Goal: Task Accomplishment & Management: Manage account settings

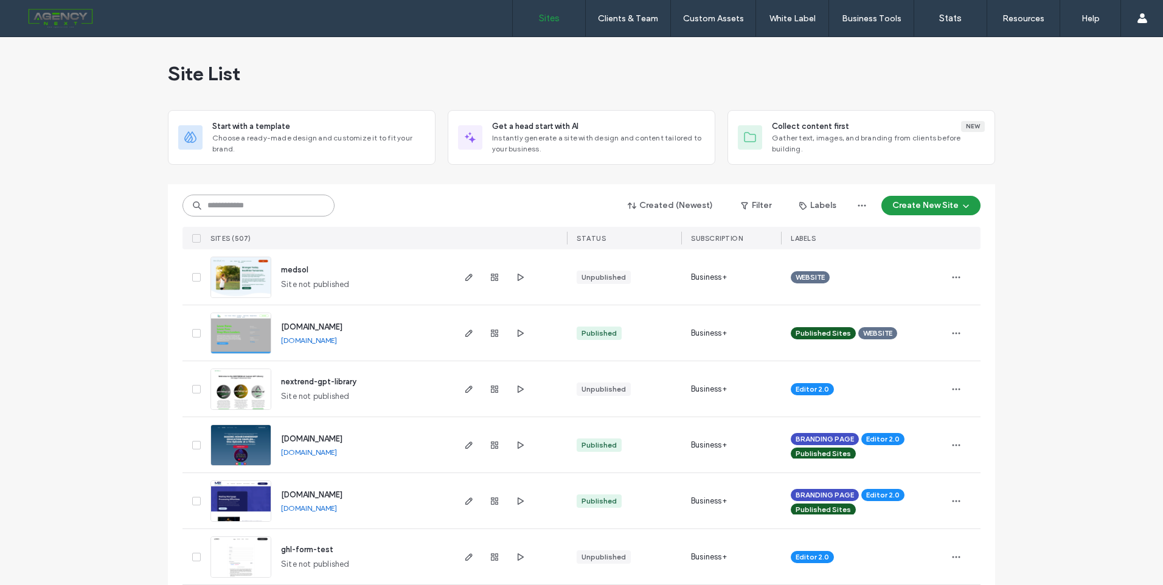
click at [273, 212] on input at bounding box center [259, 206] width 152 height 22
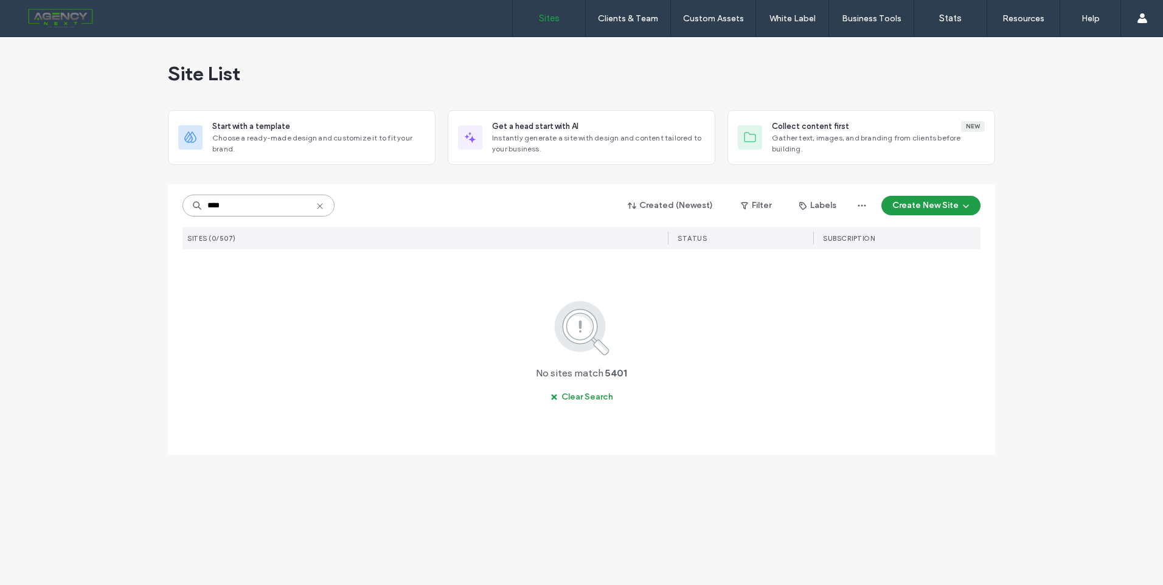
type input "****"
drag, startPoint x: 318, startPoint y: 209, endPoint x: 278, endPoint y: 19, distance: 194.6
click at [319, 209] on icon at bounding box center [320, 206] width 10 height 10
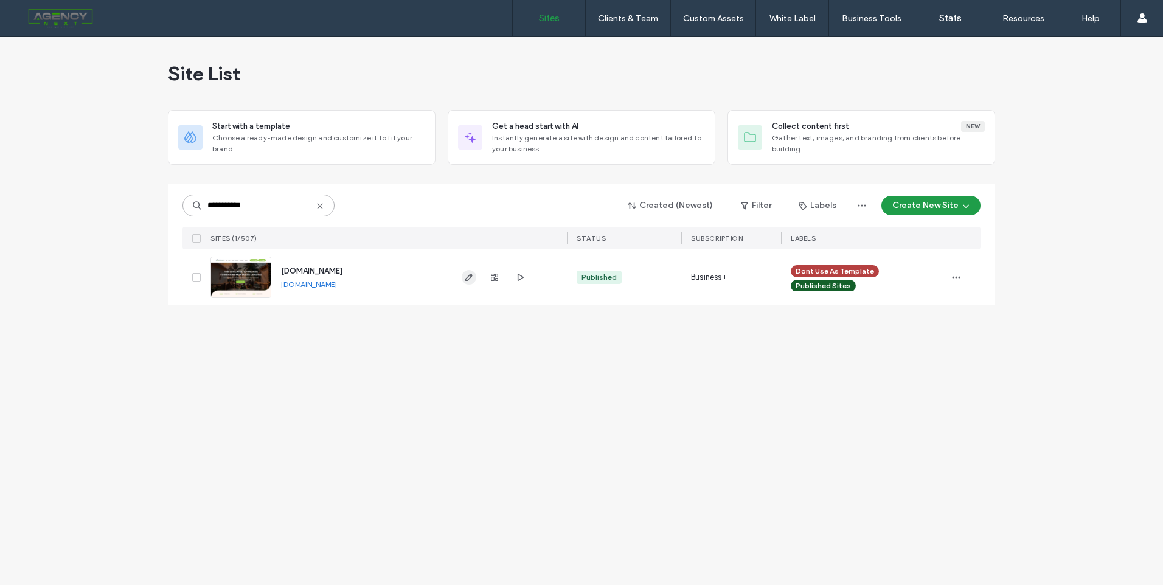
type input "**********"
click at [468, 280] on use "button" at bounding box center [468, 277] width 7 height 7
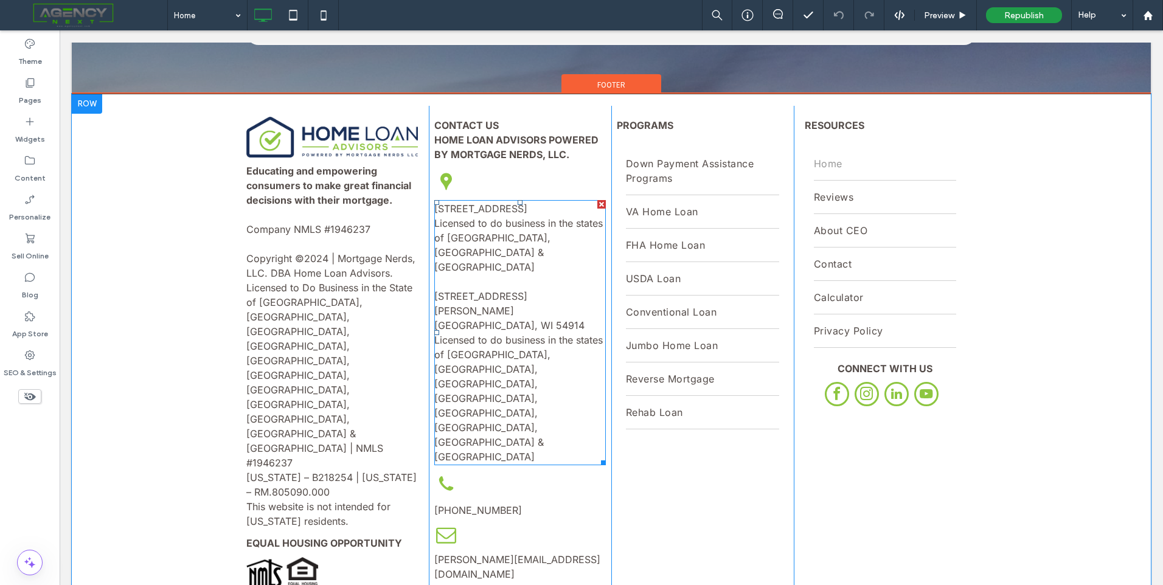
click at [513, 274] on p at bounding box center [520, 281] width 172 height 15
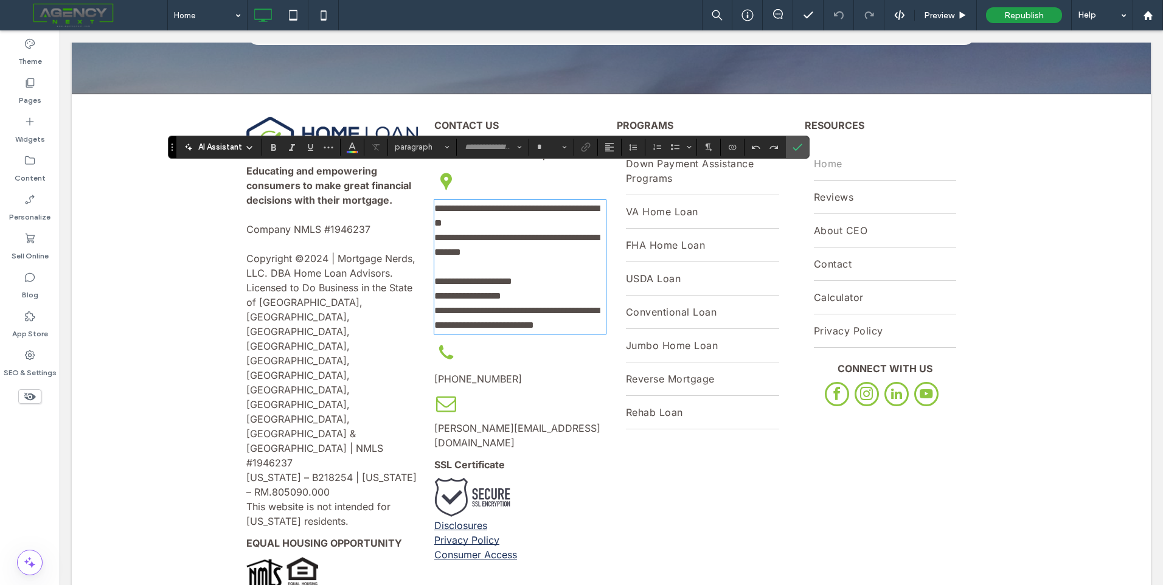
type input "*****"
type input "**"
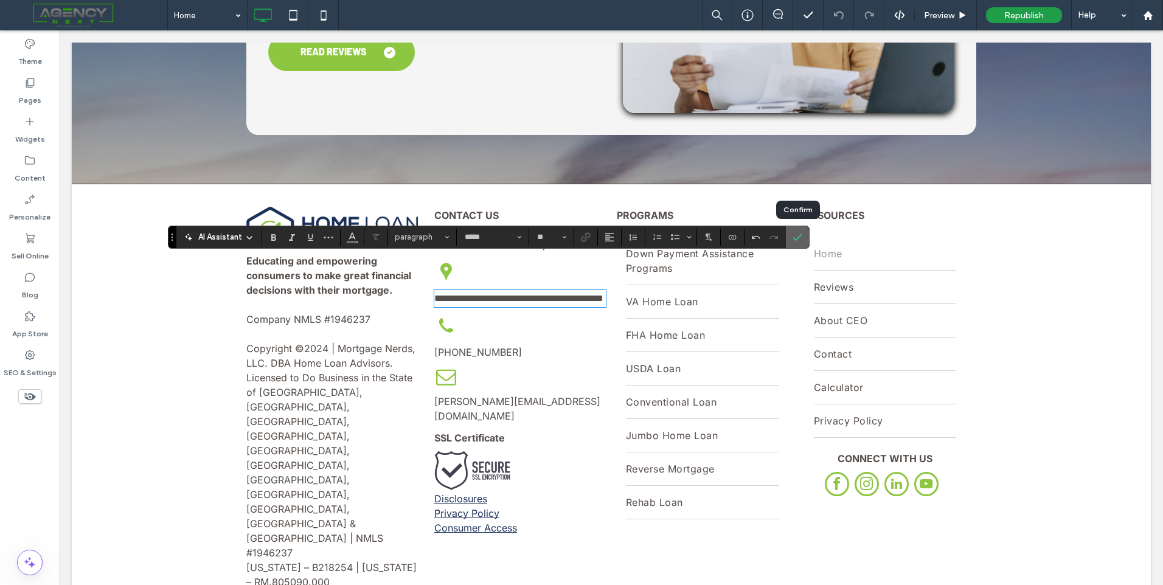
click at [802, 241] on label "Confirm" at bounding box center [797, 237] width 18 height 22
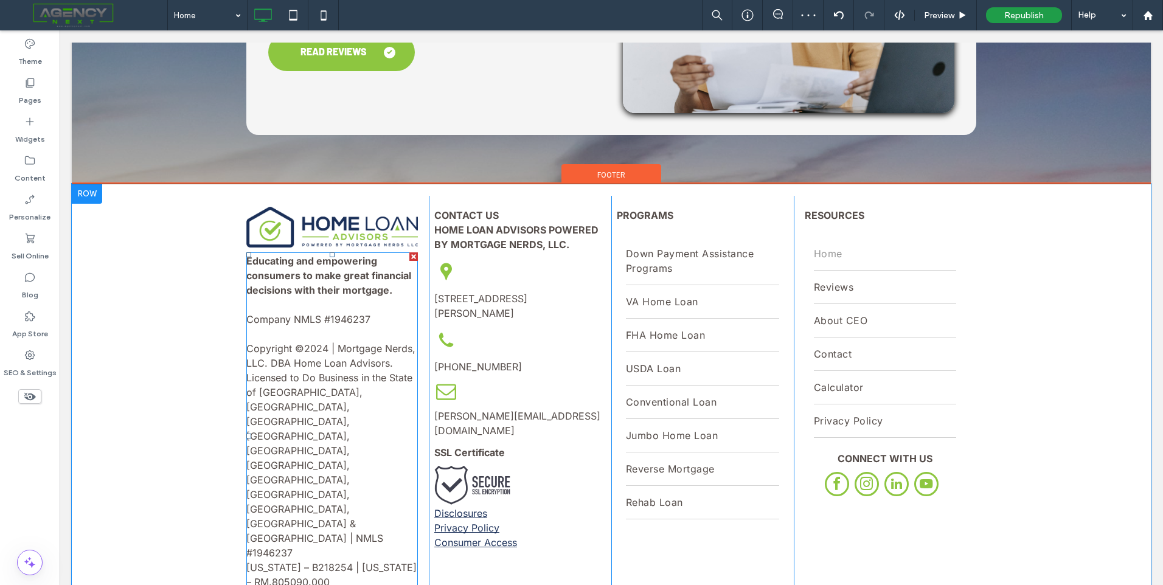
click at [308, 343] on span "Copyright ©2024 | Mortgage Nerds, LLC. DBA Home Loan Advisors. Licensed to Do B…" at bounding box center [331, 466] width 170 height 246
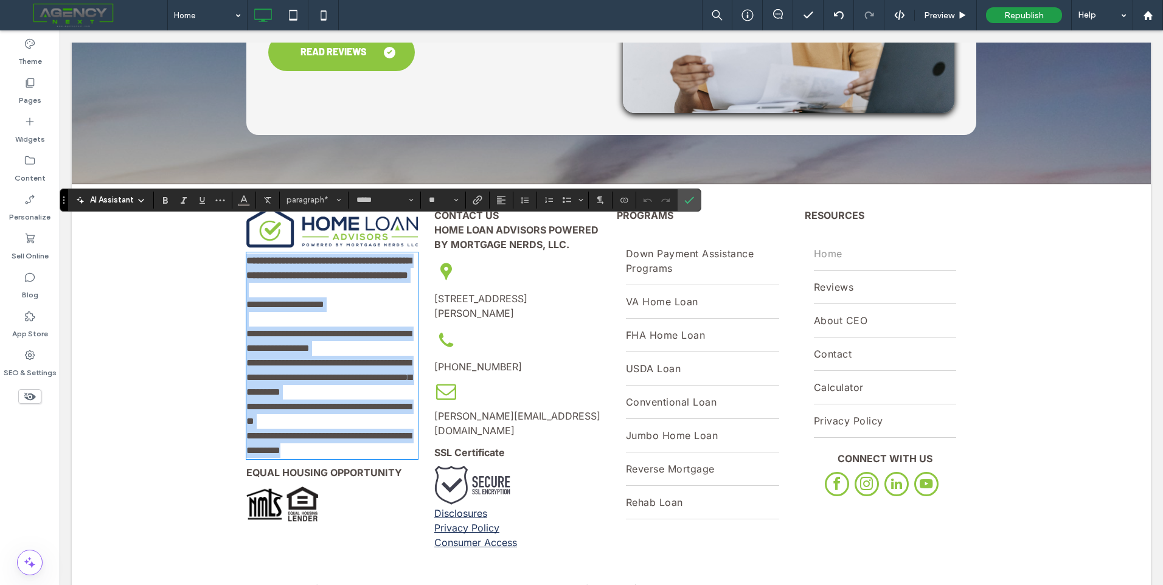
click at [322, 329] on span "**********" at bounding box center [328, 377] width 165 height 97
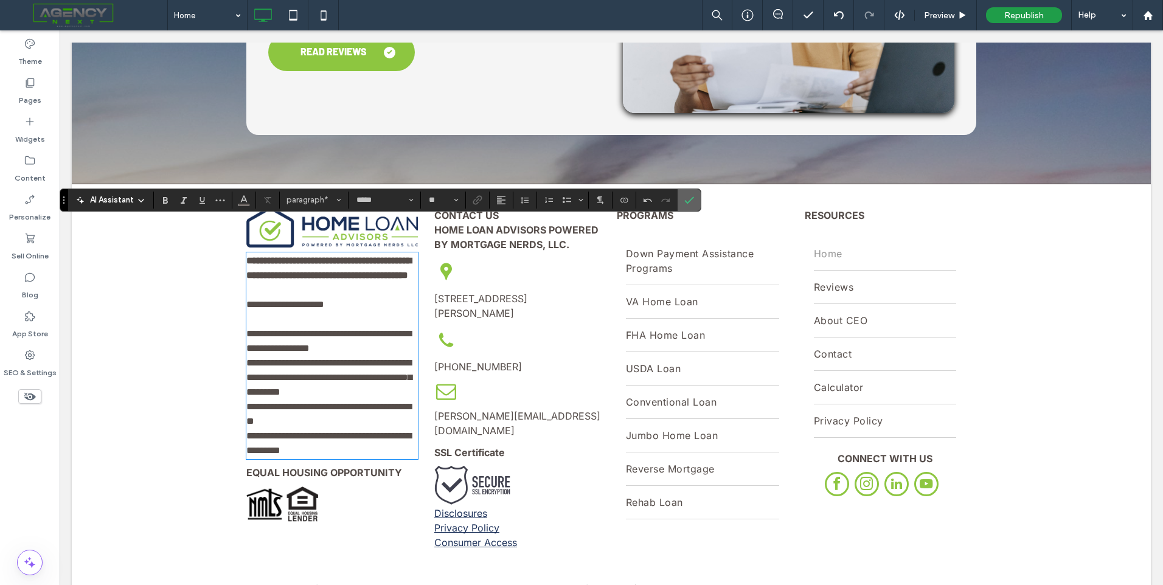
click at [696, 198] on label "Confirm" at bounding box center [689, 200] width 18 height 22
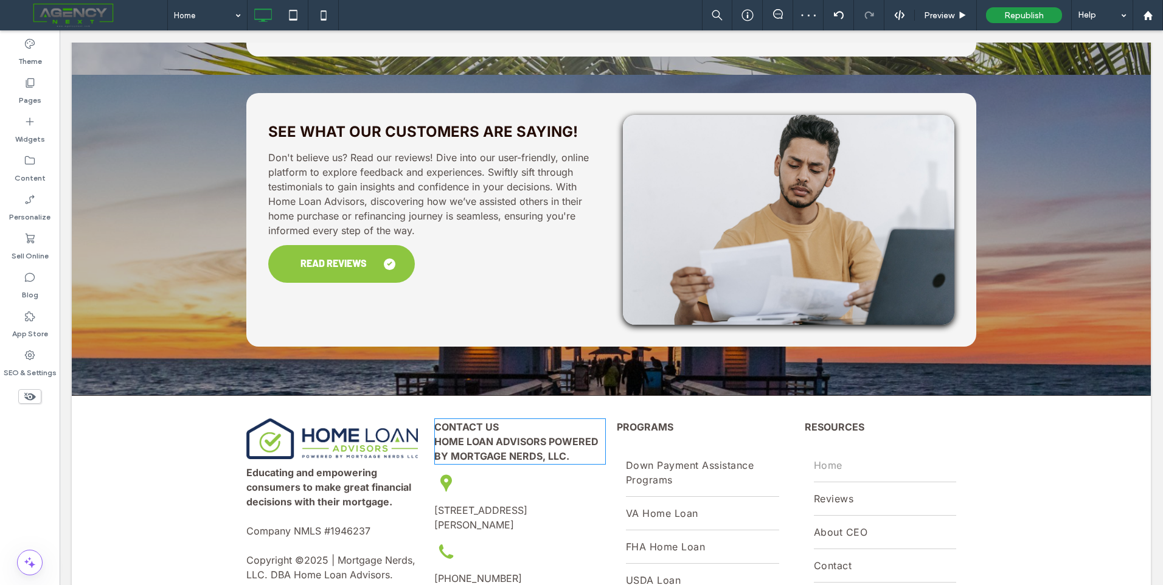
scroll to position [2404, 0]
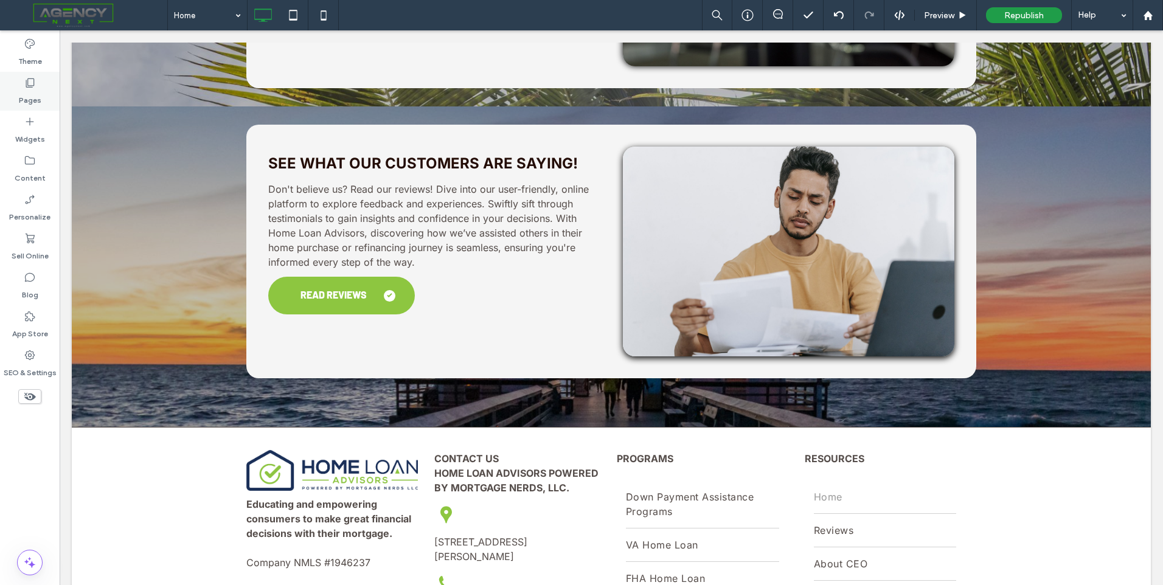
click at [35, 88] on icon at bounding box center [30, 83] width 12 height 12
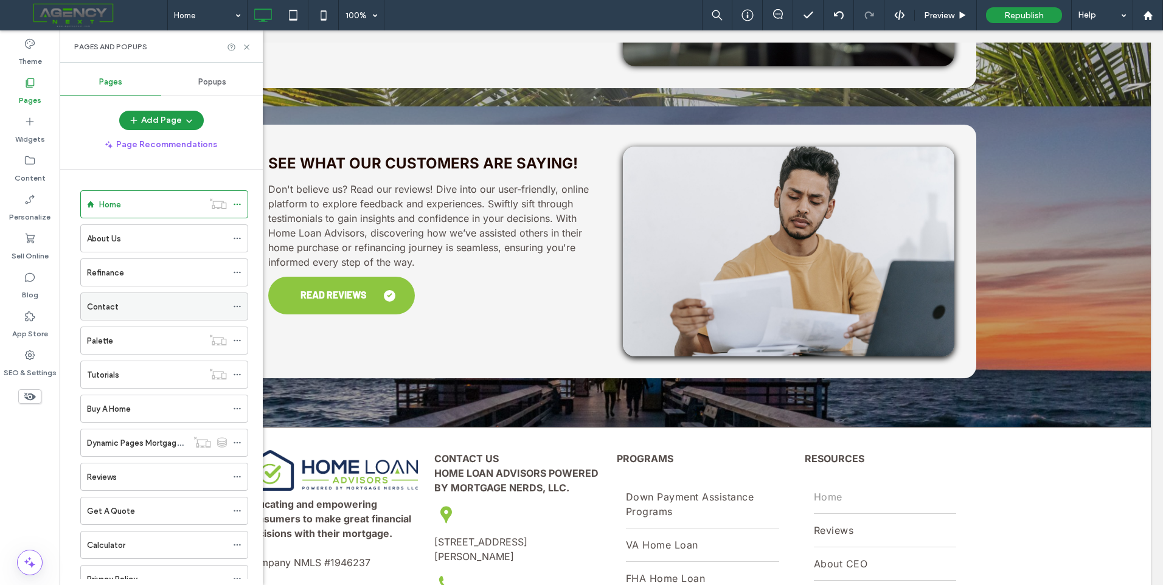
click at [141, 301] on div "Contact" at bounding box center [157, 307] width 140 height 13
click at [246, 43] on icon at bounding box center [246, 47] width 9 height 9
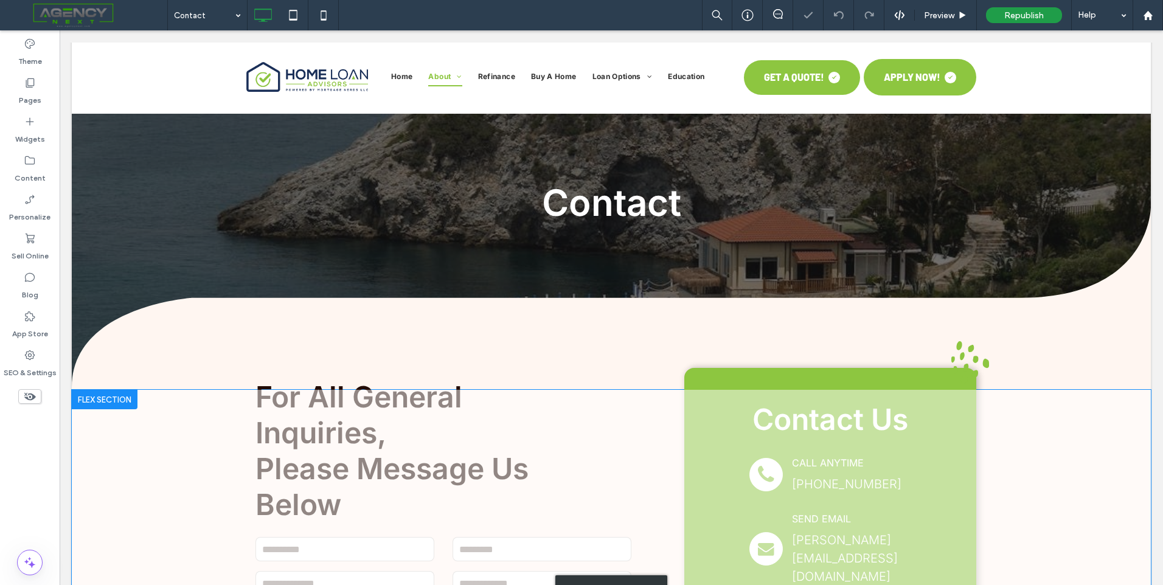
scroll to position [183, 0]
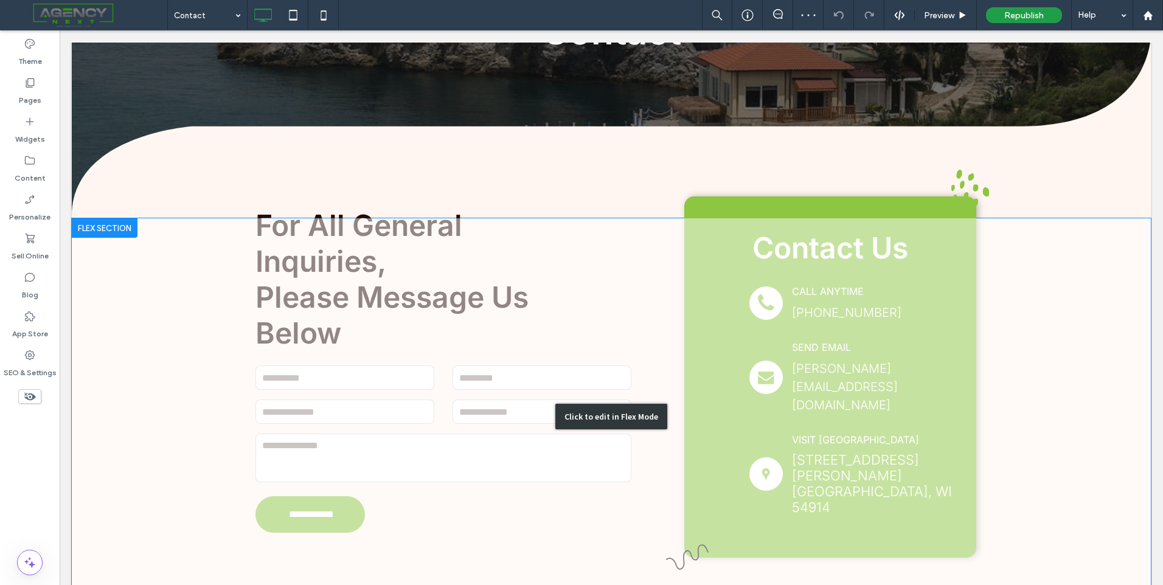
click at [878, 426] on div "Click to edit in Flex Mode" at bounding box center [611, 416] width 1079 height 397
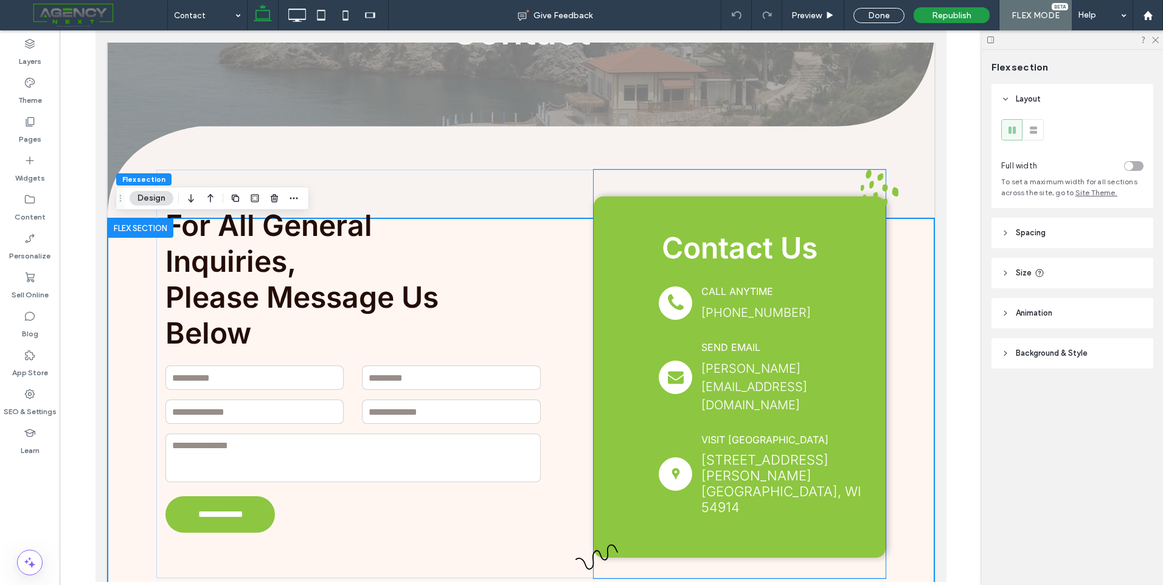
click at [762, 452] on span "4090 W. Spencer St," at bounding box center [764, 468] width 127 height 32
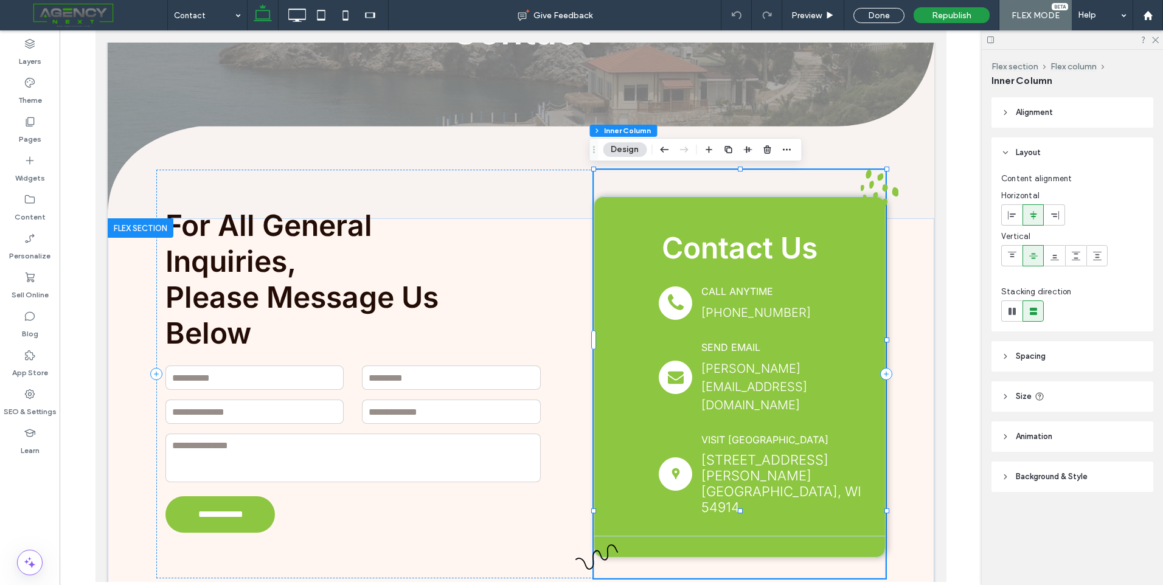
click at [762, 452] on span "4090 W. Spencer St," at bounding box center [764, 468] width 127 height 32
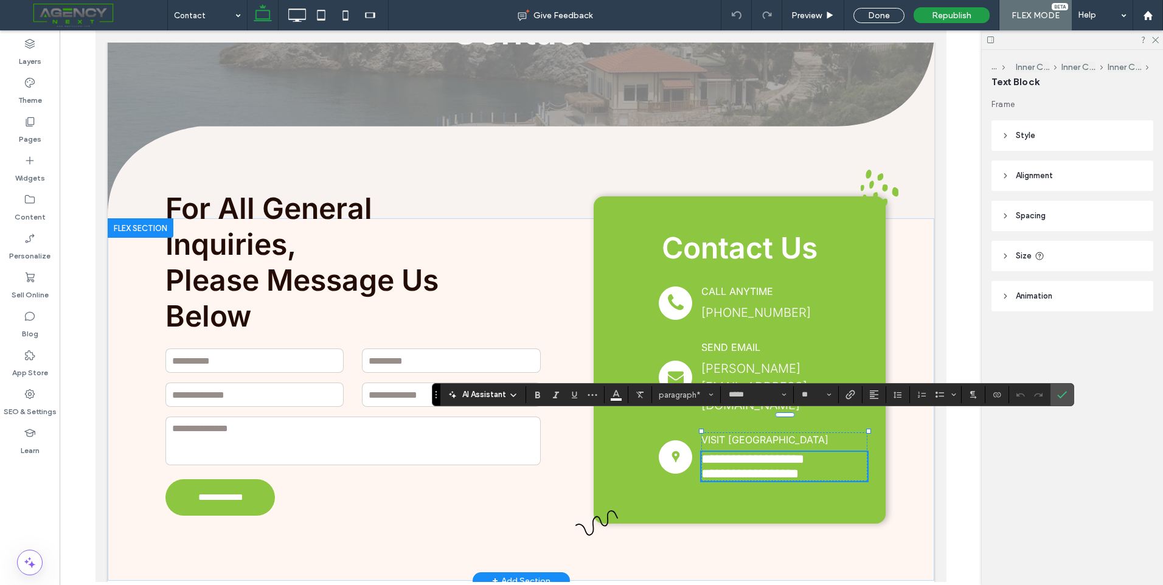
type input "**"
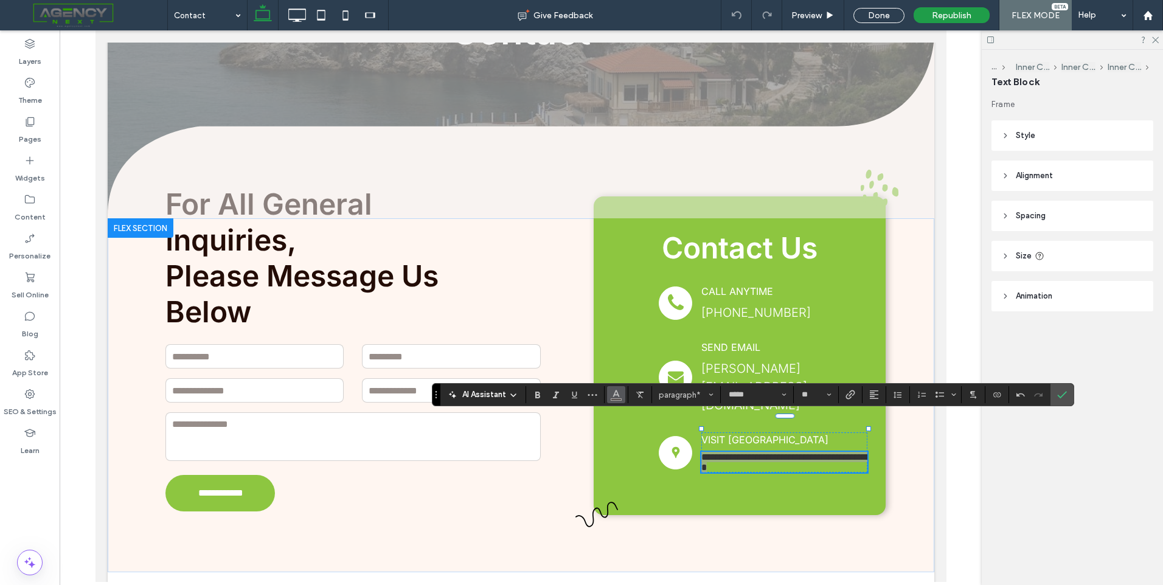
click at [613, 393] on icon "Color" at bounding box center [616, 394] width 10 height 10
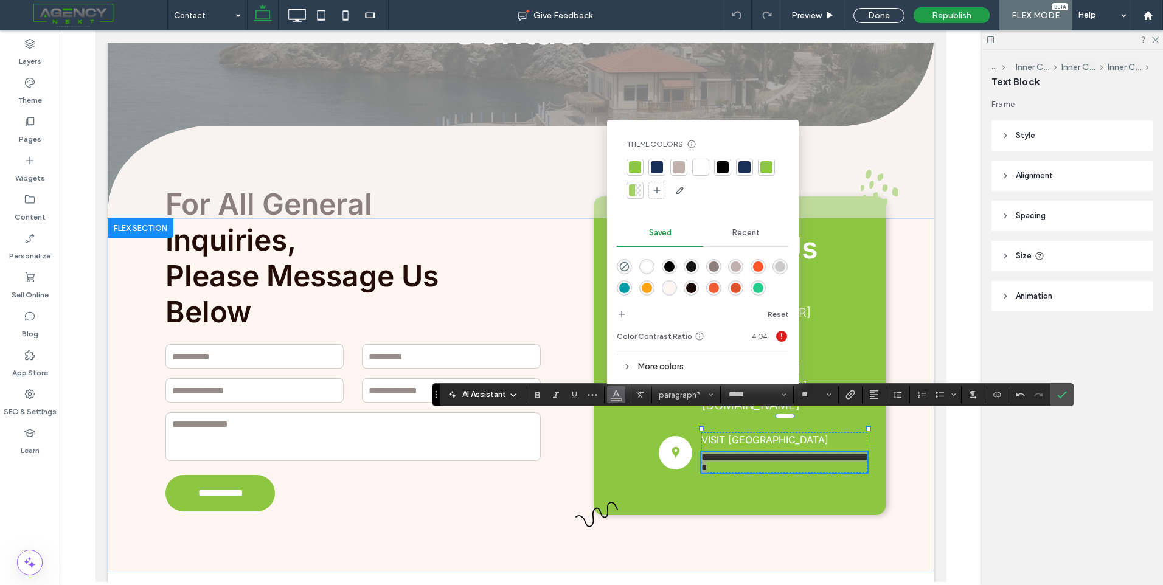
click at [645, 262] on div "rgba(255,255,255,1)" at bounding box center [647, 267] width 10 height 10
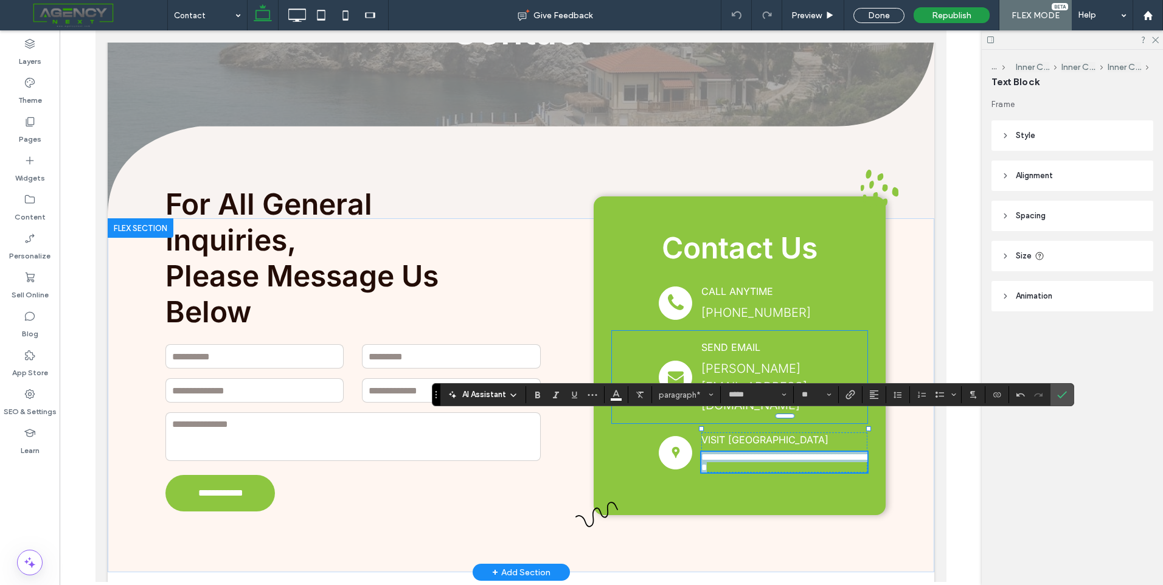
click at [781, 368] on span "josh@homeloanadvisors.com" at bounding box center [754, 386] width 106 height 51
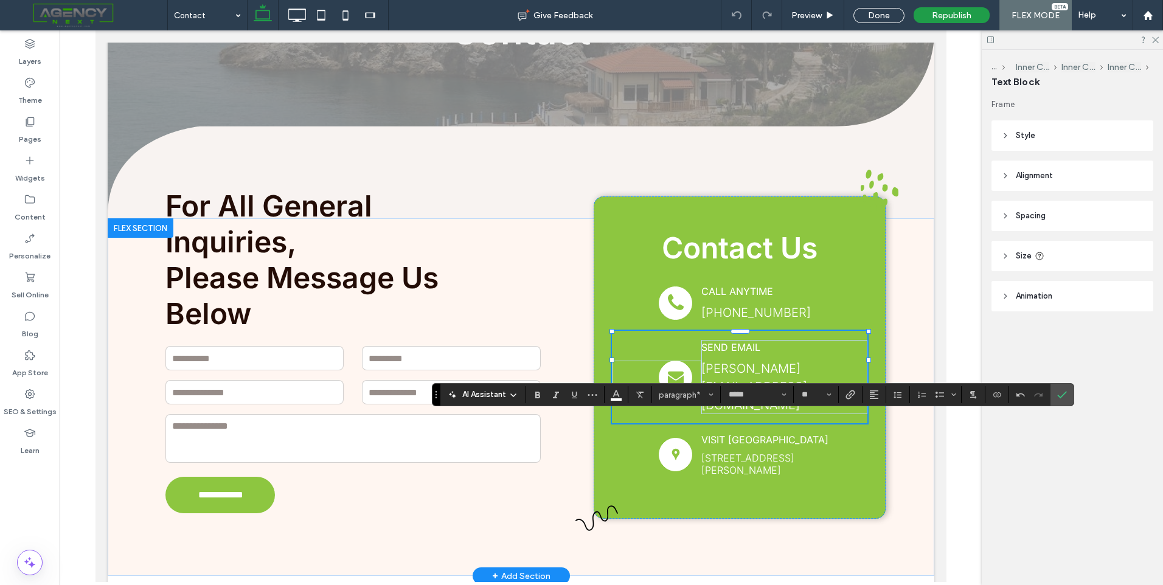
click at [781, 368] on span "josh@homeloanadvisors.com" at bounding box center [754, 386] width 106 height 51
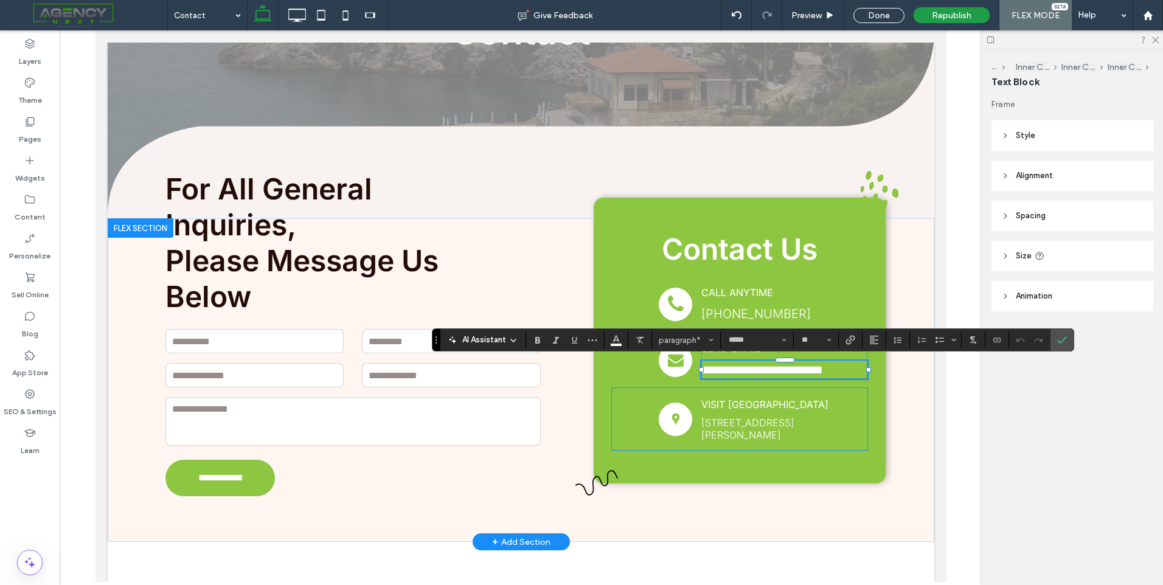
click at [765, 423] on span "5401 W Kennedy Blvd Suite 100, Tampa, FL 33609" at bounding box center [747, 429] width 93 height 24
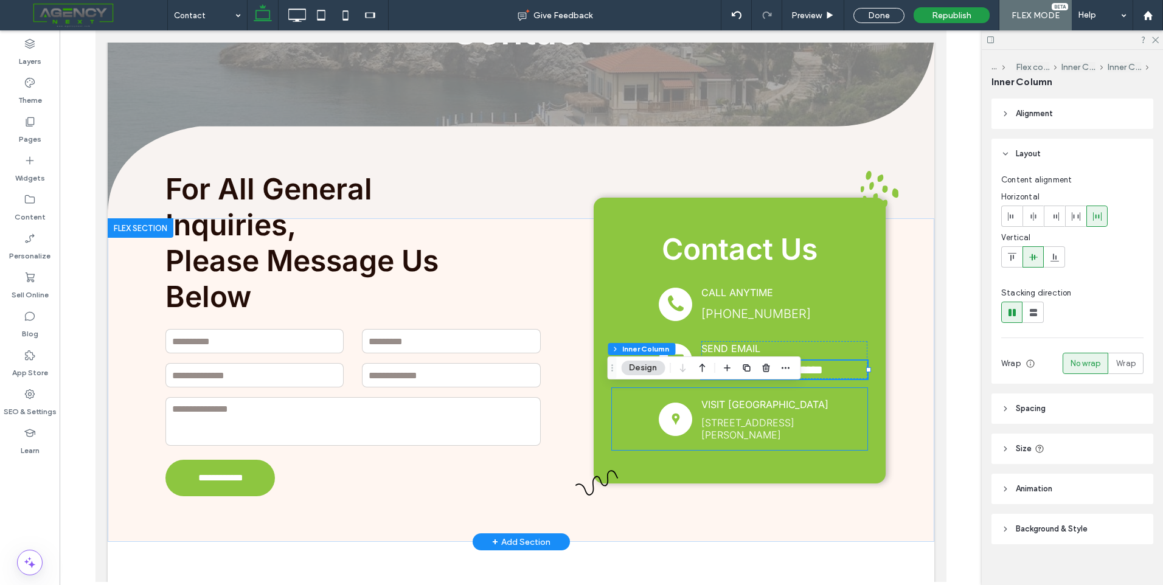
click at [765, 423] on span "5401 W Kennedy Blvd Suite 100, Tampa, FL 33609" at bounding box center [747, 429] width 93 height 24
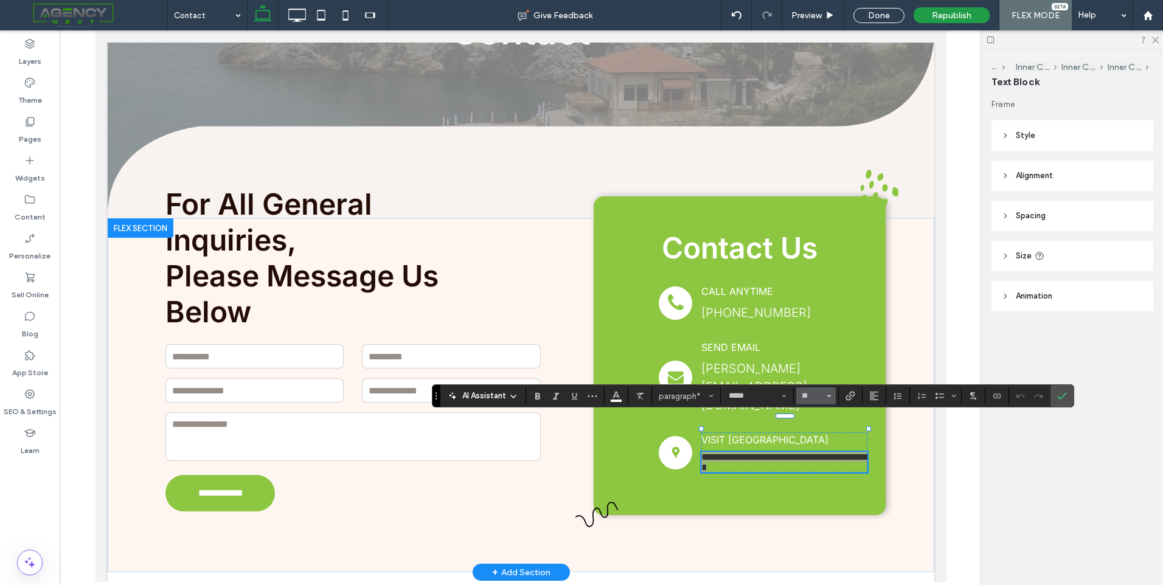
click at [829, 397] on use "Size" at bounding box center [829, 396] width 4 height 2
type input "**"
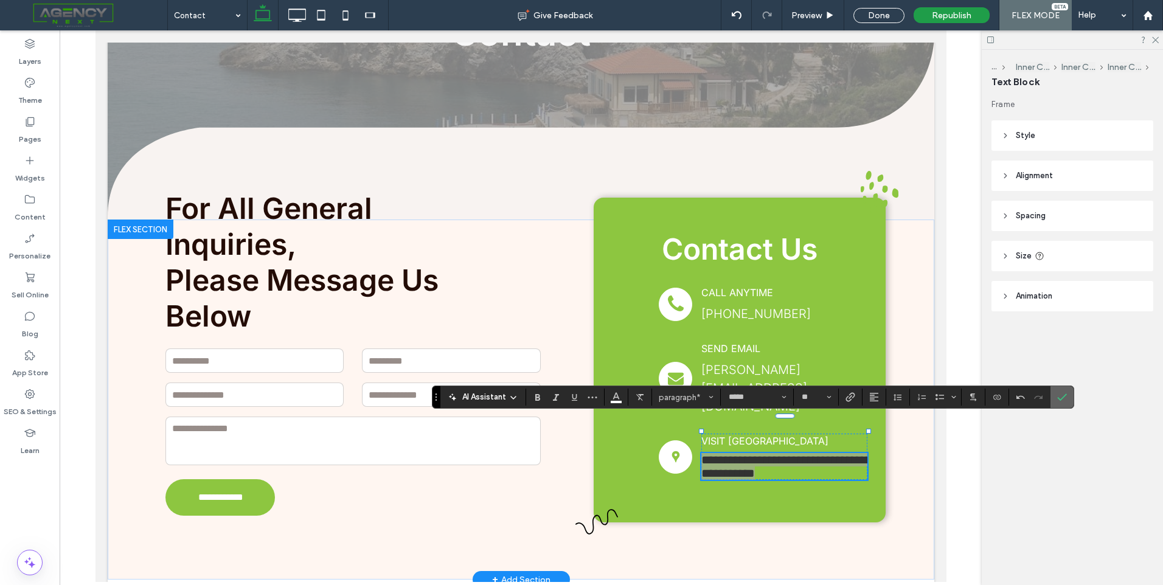
click at [1063, 397] on use "Confirm" at bounding box center [1062, 397] width 10 height 7
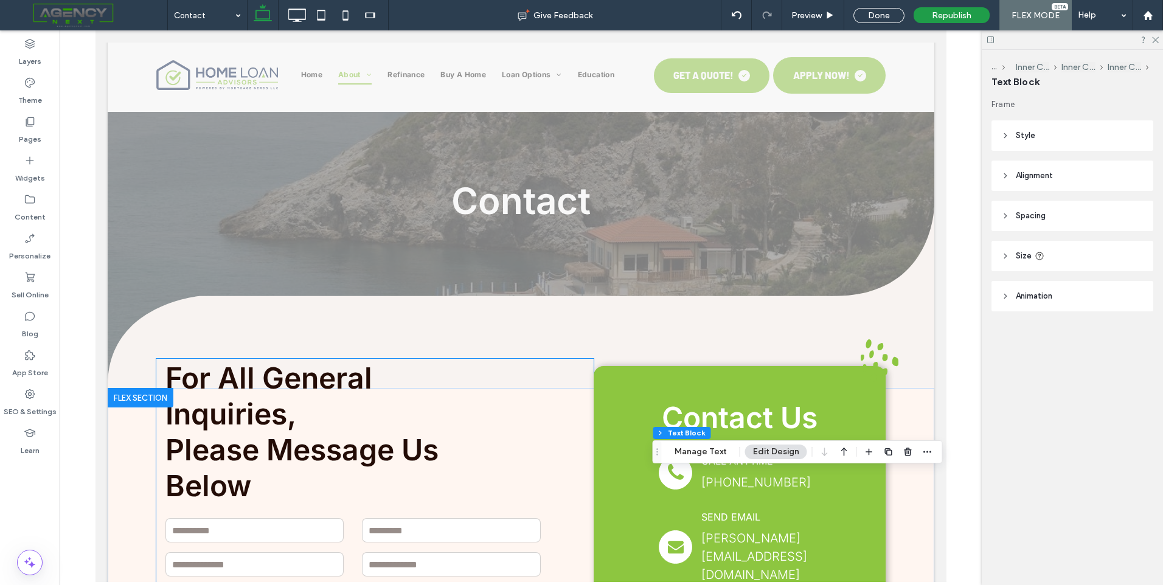
scroll to position [0, 0]
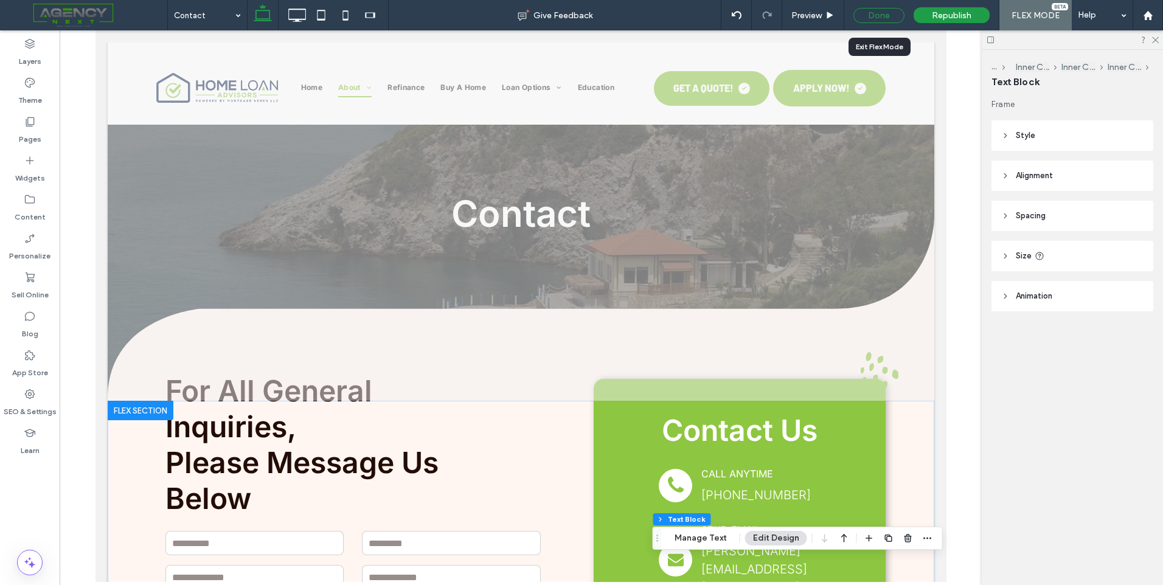
click at [859, 17] on div "Done" at bounding box center [879, 15] width 51 height 15
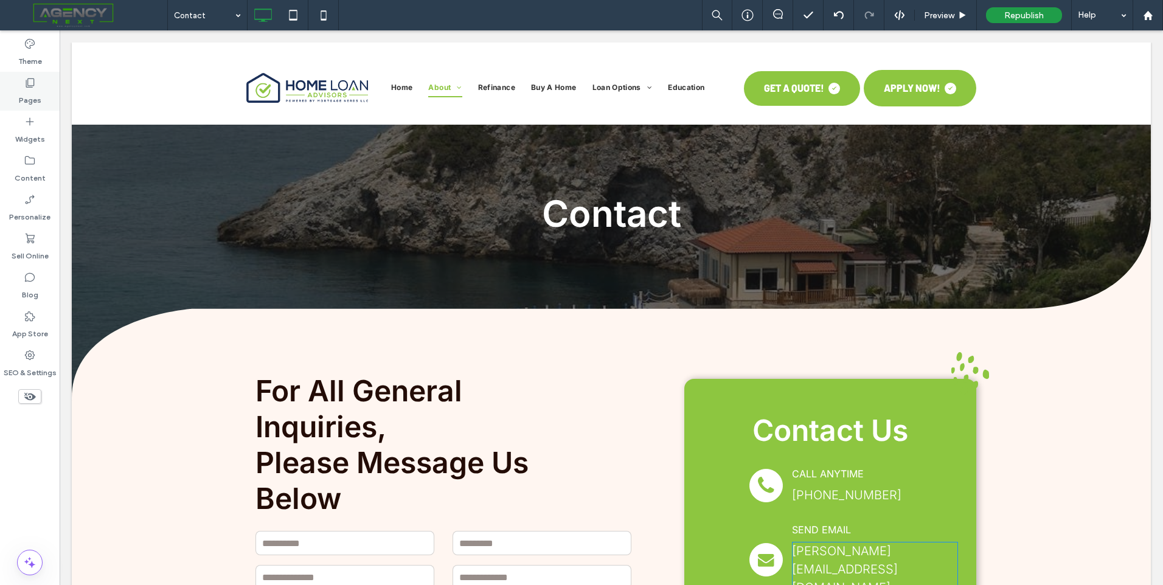
click at [40, 94] on label "Pages" at bounding box center [30, 97] width 23 height 17
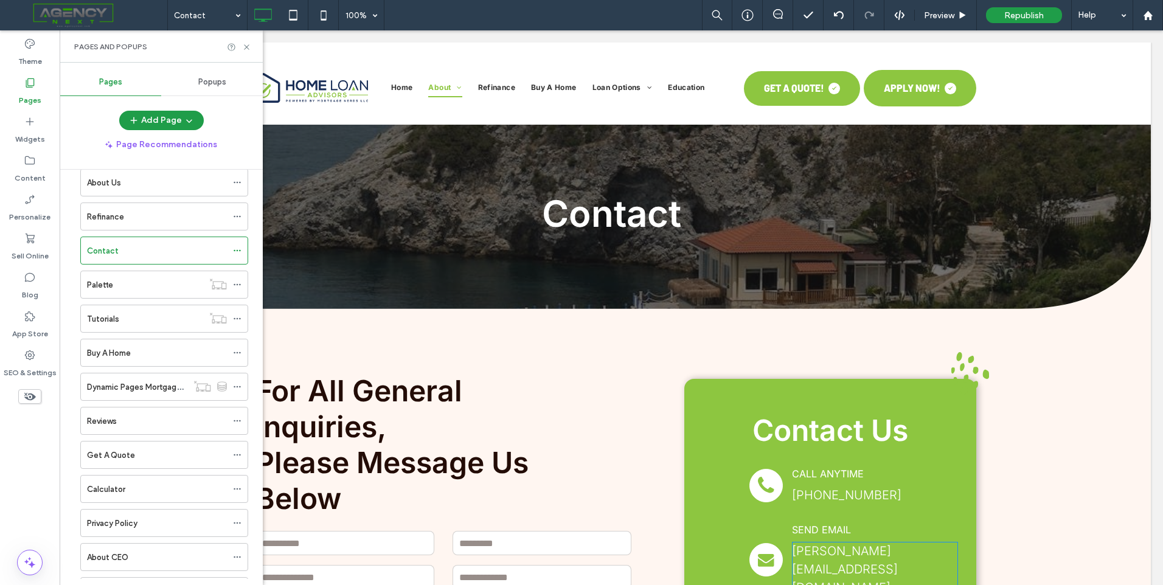
scroll to position [61, 0]
click at [153, 343] on div "Buy A Home" at bounding box center [157, 348] width 140 height 13
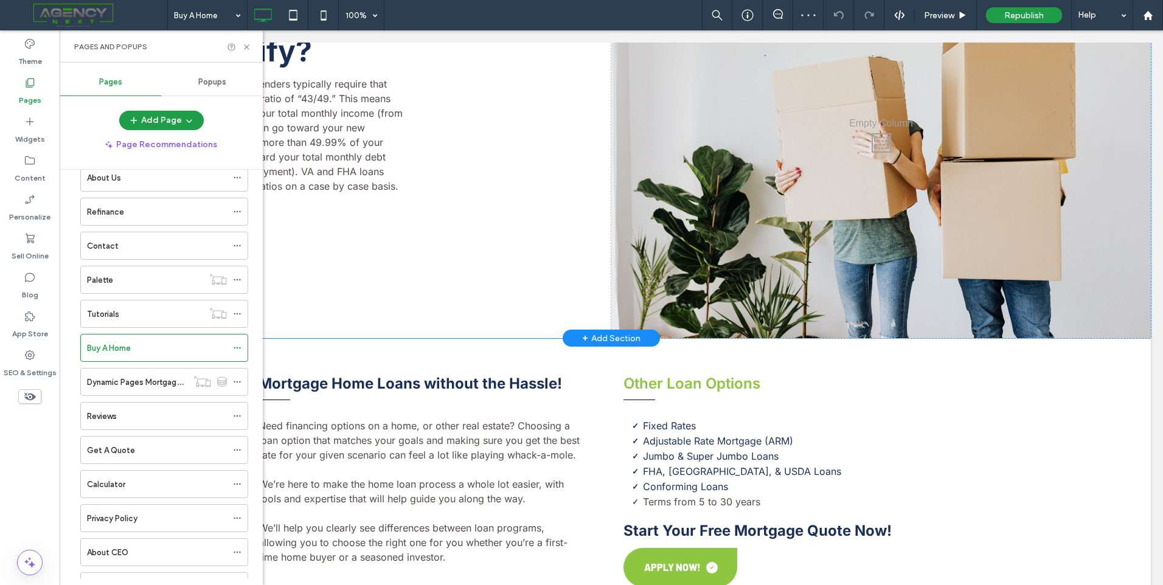
scroll to position [852, 0]
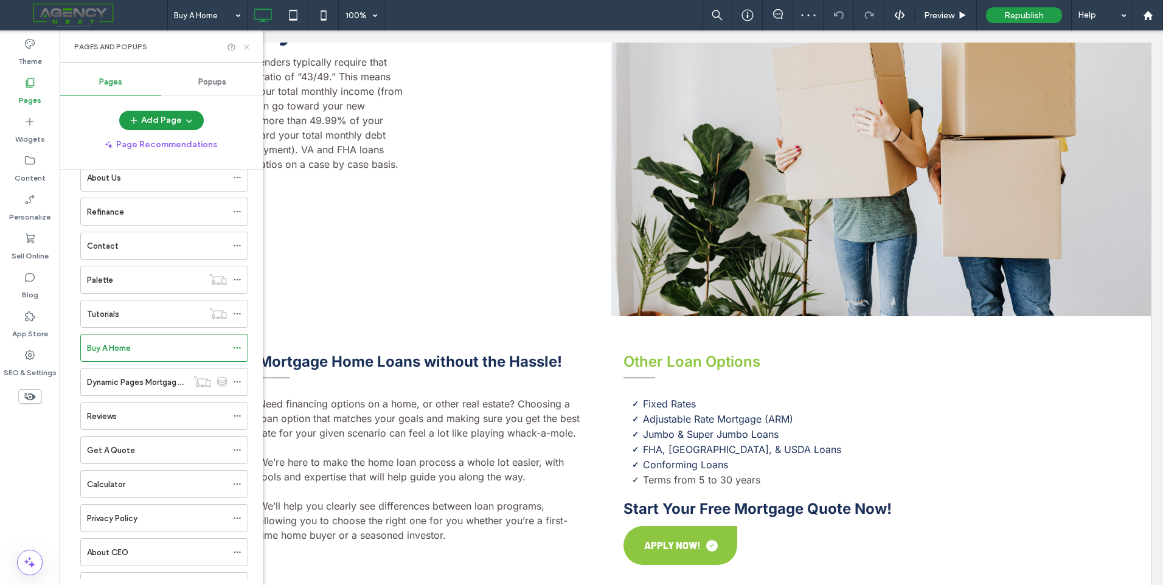
drag, startPoint x: 247, startPoint y: 44, endPoint x: 189, endPoint y: 16, distance: 65.0
click at [247, 44] on icon at bounding box center [246, 47] width 9 height 9
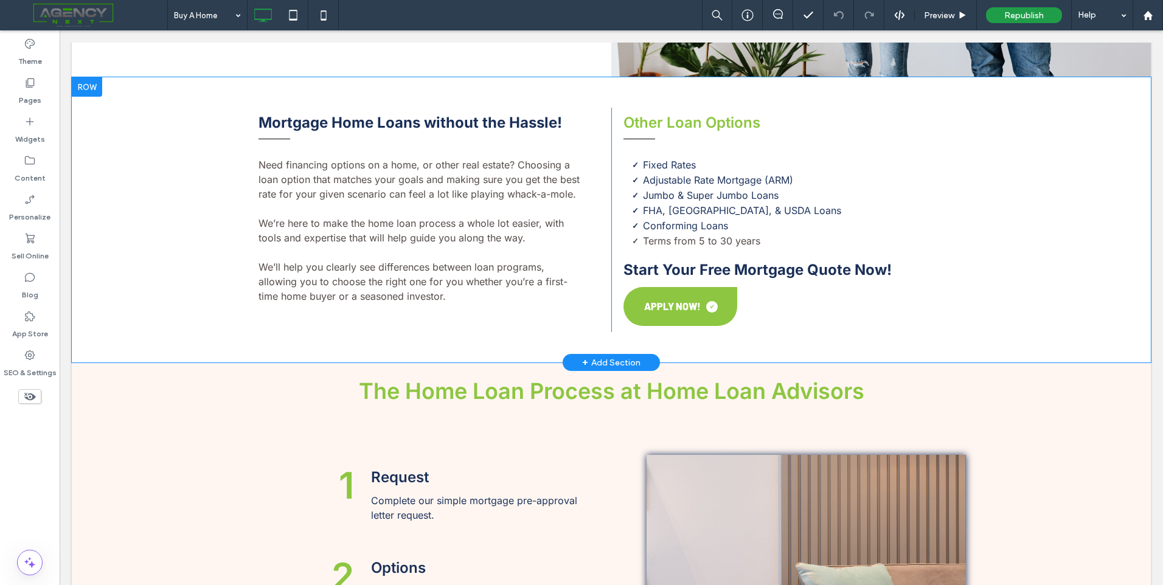
scroll to position [1083, 0]
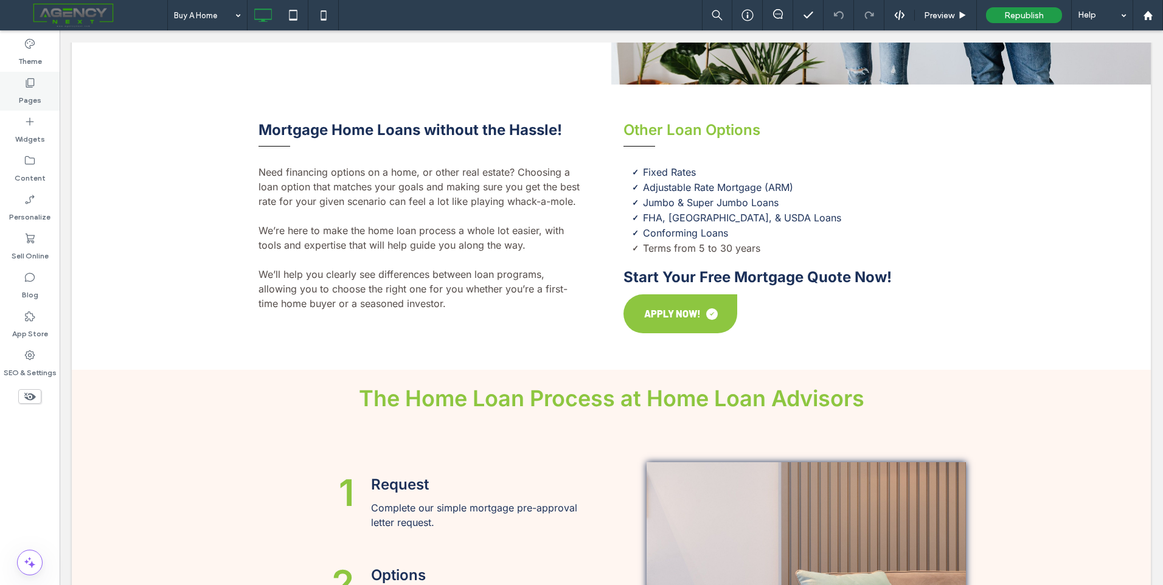
click at [30, 91] on label "Pages" at bounding box center [30, 97] width 23 height 17
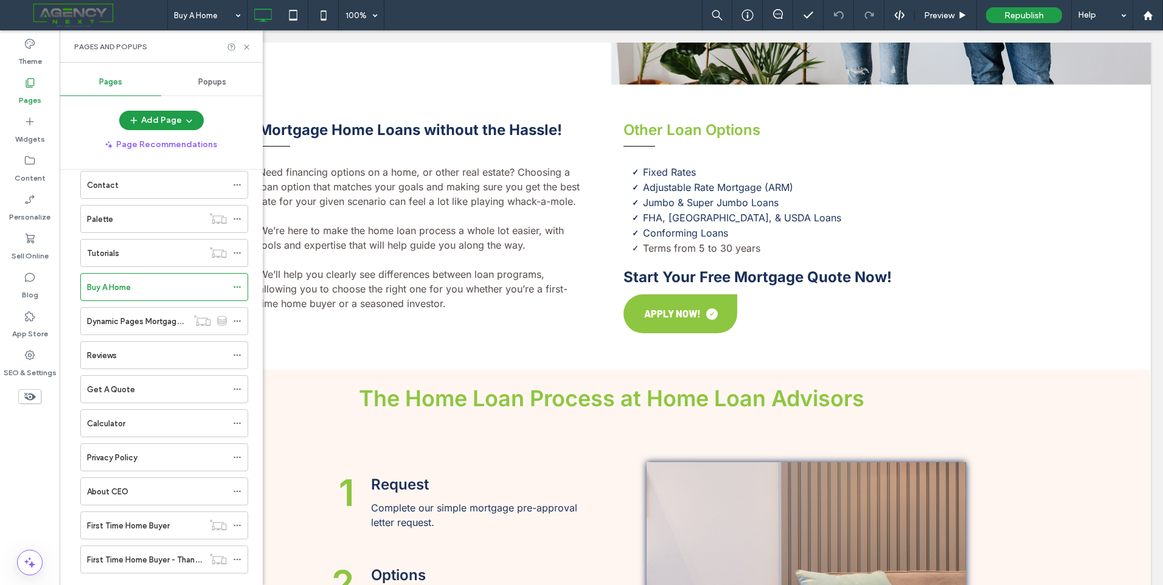
scroll to position [147, 0]
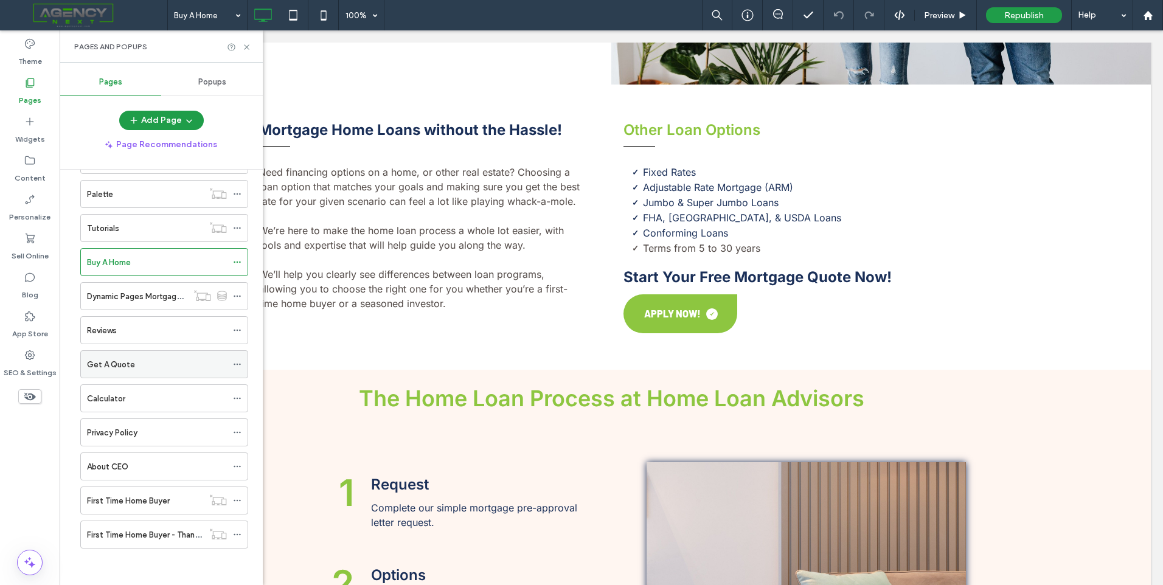
click at [154, 366] on div "Get A Quote" at bounding box center [157, 364] width 140 height 13
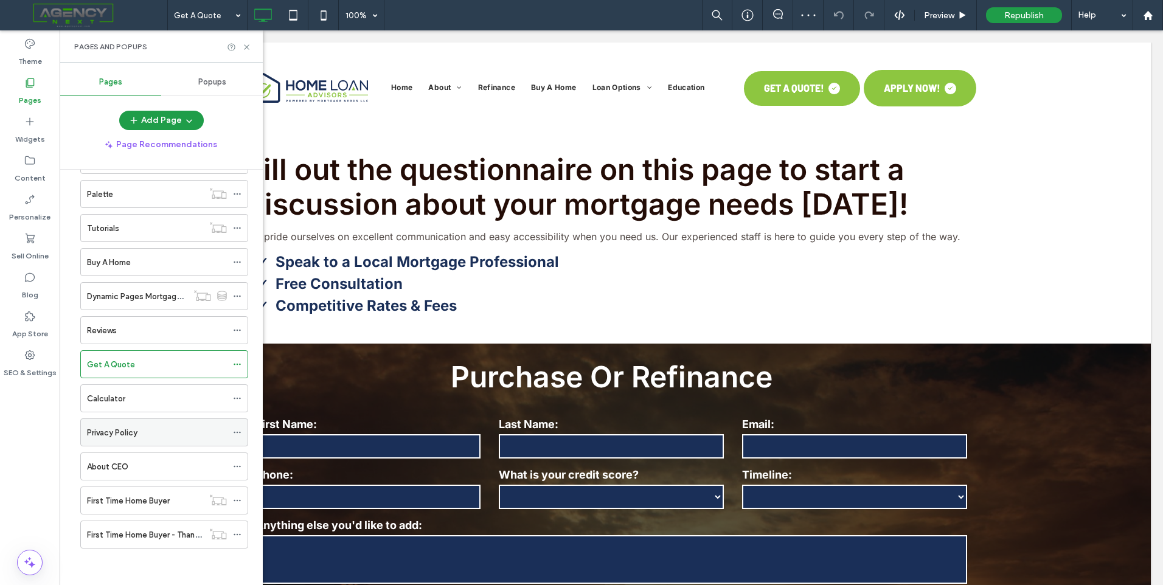
click at [153, 432] on div "Privacy Policy" at bounding box center [157, 432] width 140 height 13
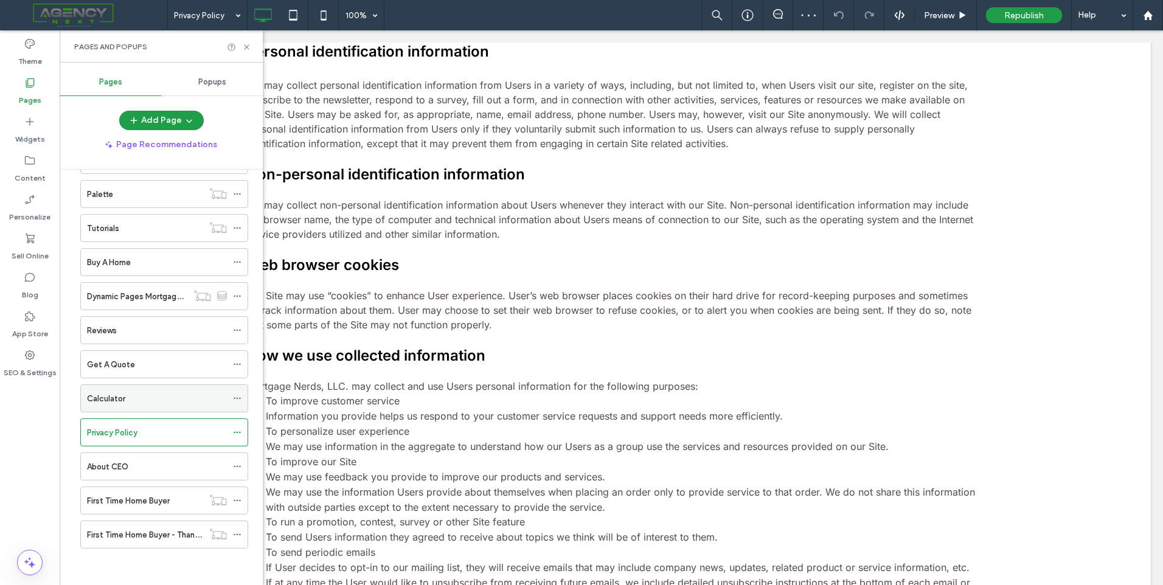
scroll to position [304, 0]
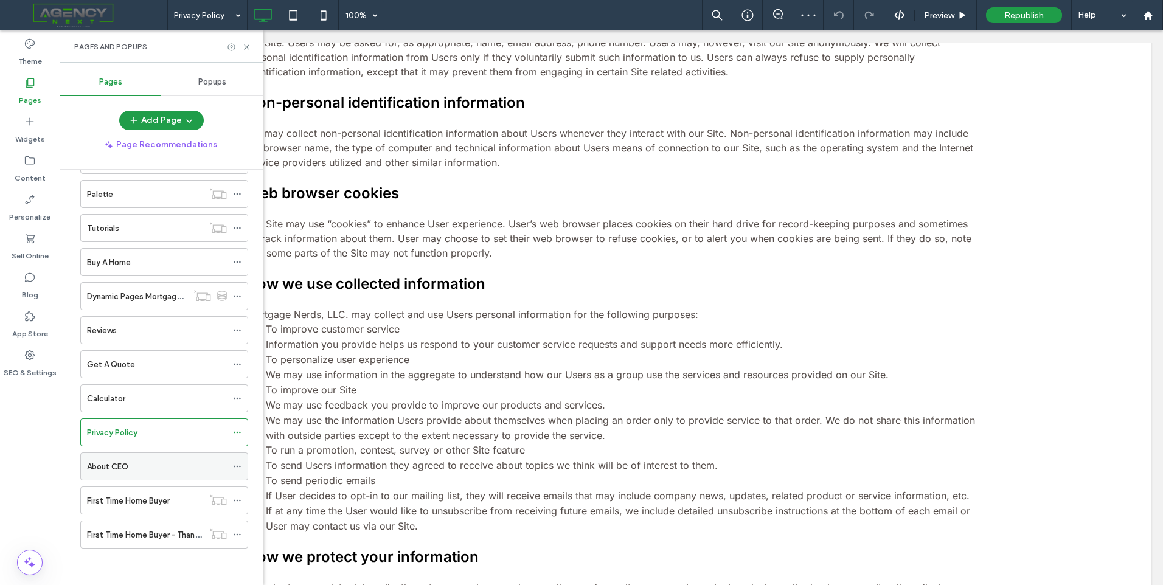
click at [153, 459] on div "About CEO" at bounding box center [157, 466] width 140 height 27
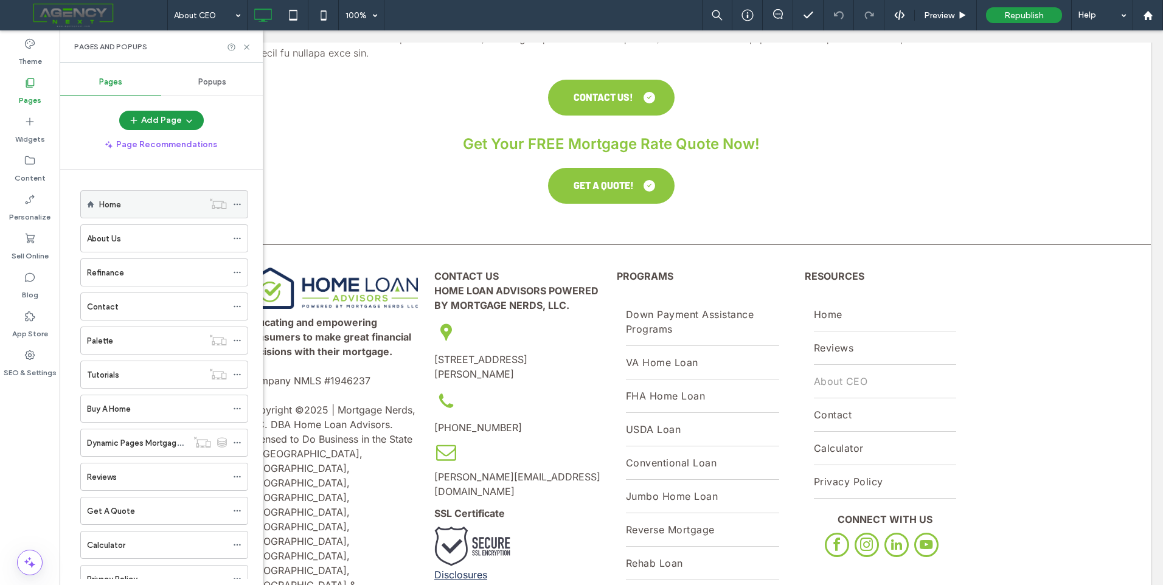
click at [169, 212] on div "Home" at bounding box center [151, 204] width 104 height 27
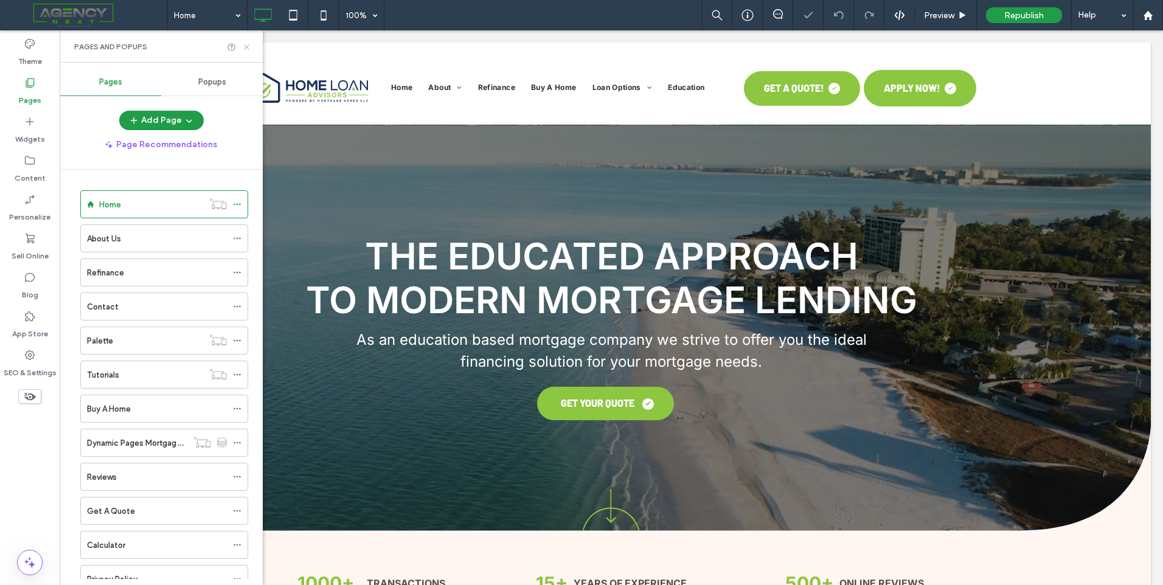
click at [245, 48] on icon at bounding box center [246, 47] width 9 height 9
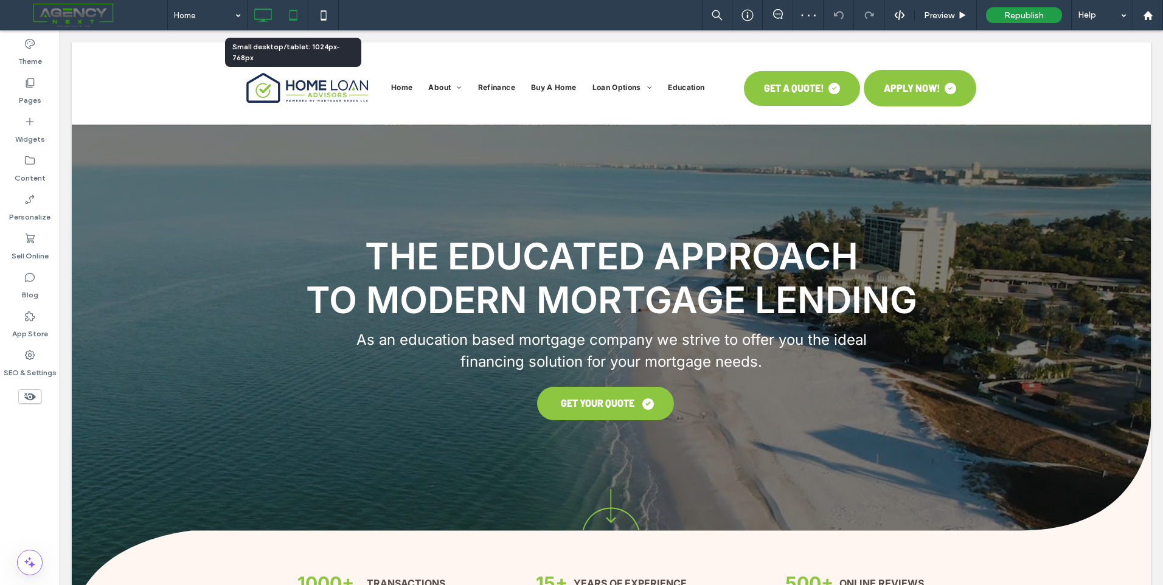
click at [294, 19] on use at bounding box center [293, 15] width 8 height 10
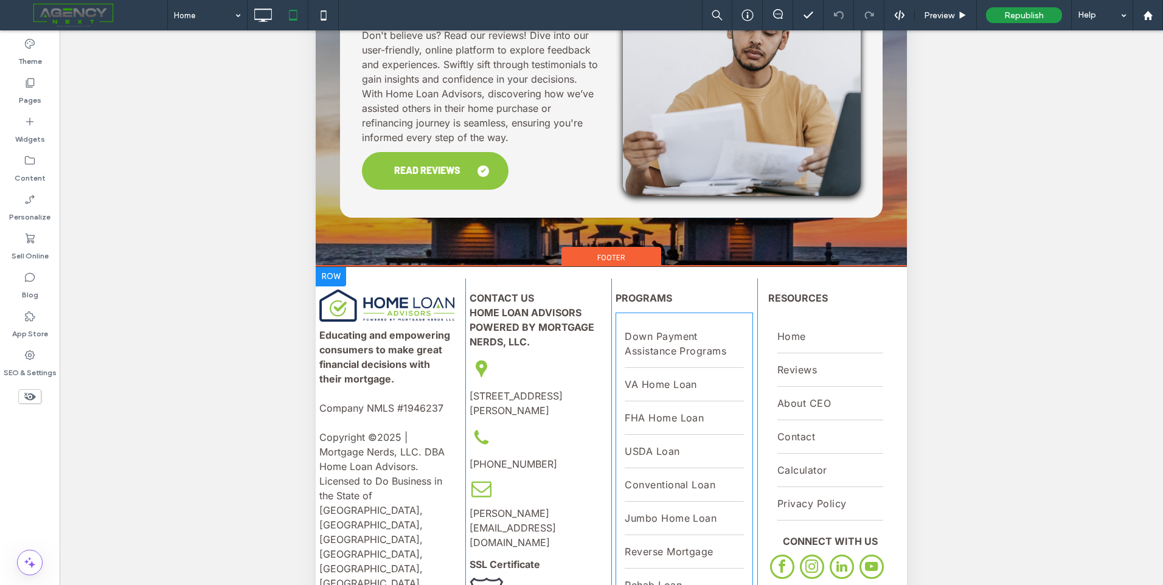
scroll to position [183, 0]
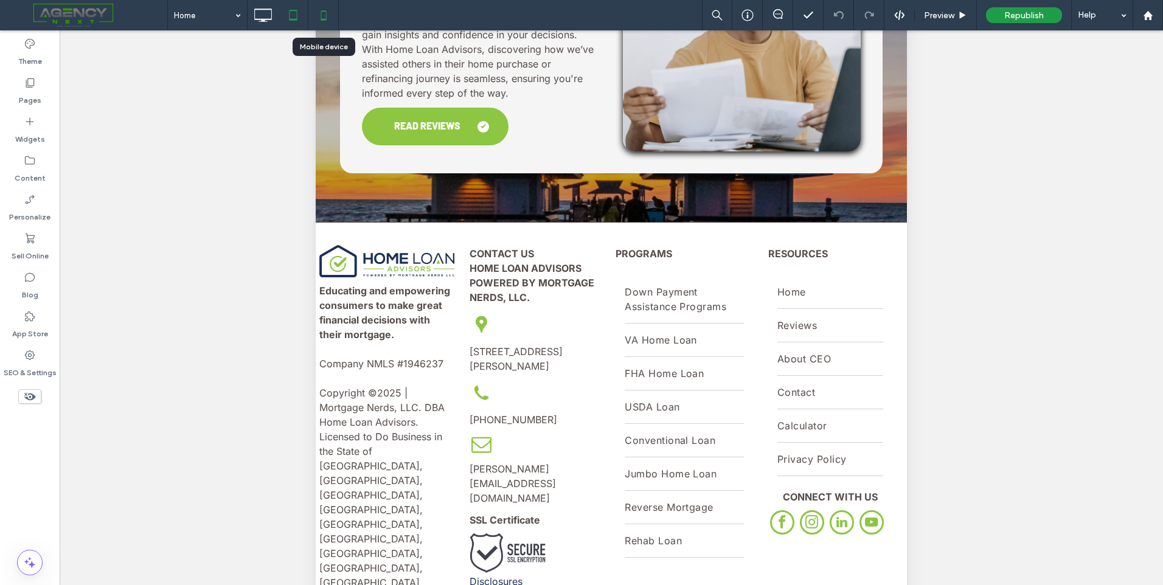
click at [332, 13] on icon at bounding box center [323, 15] width 24 height 24
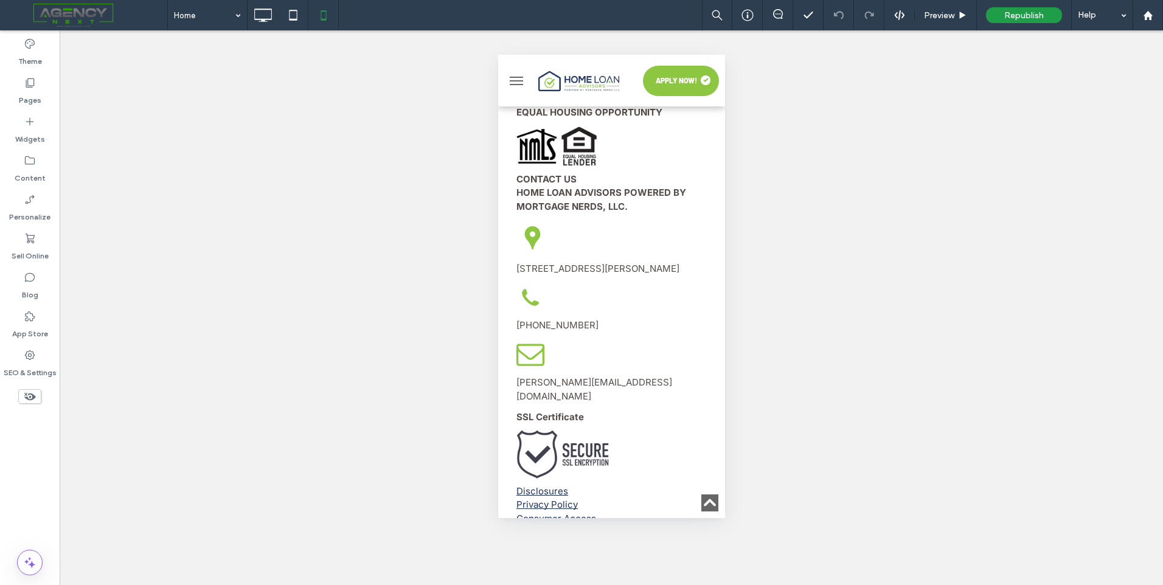
scroll to position [4423, 0]
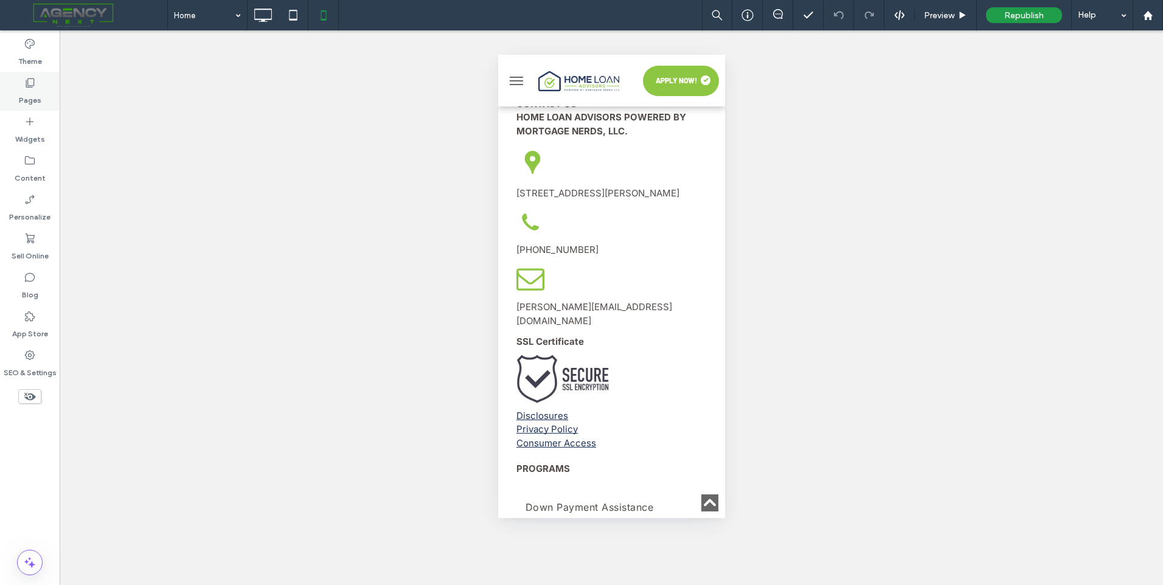
click at [38, 89] on label "Pages" at bounding box center [30, 97] width 23 height 17
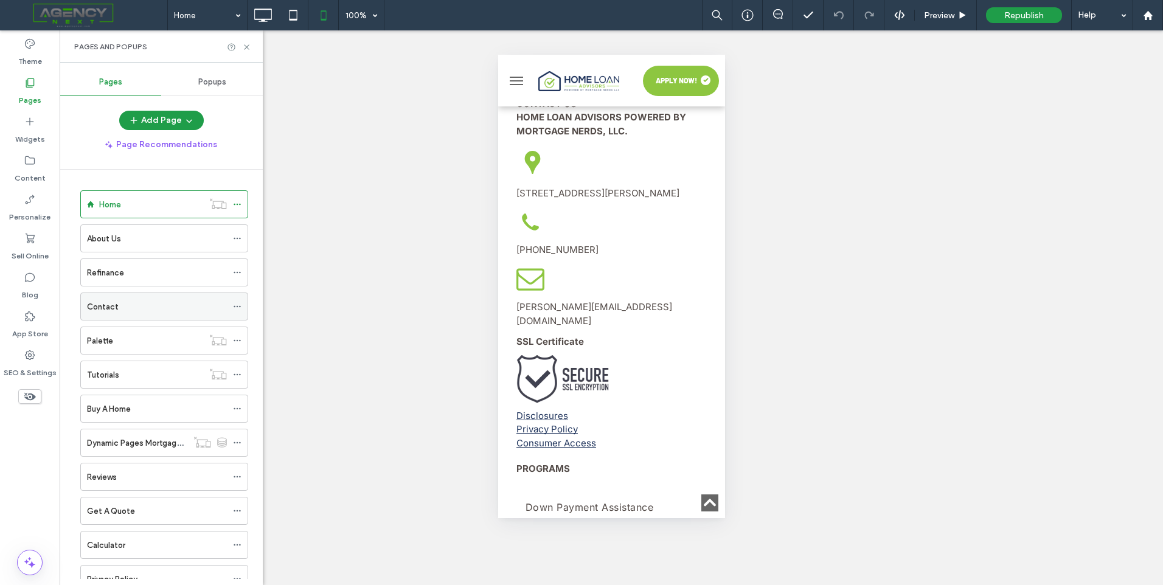
click at [159, 305] on div "Contact" at bounding box center [157, 307] width 140 height 13
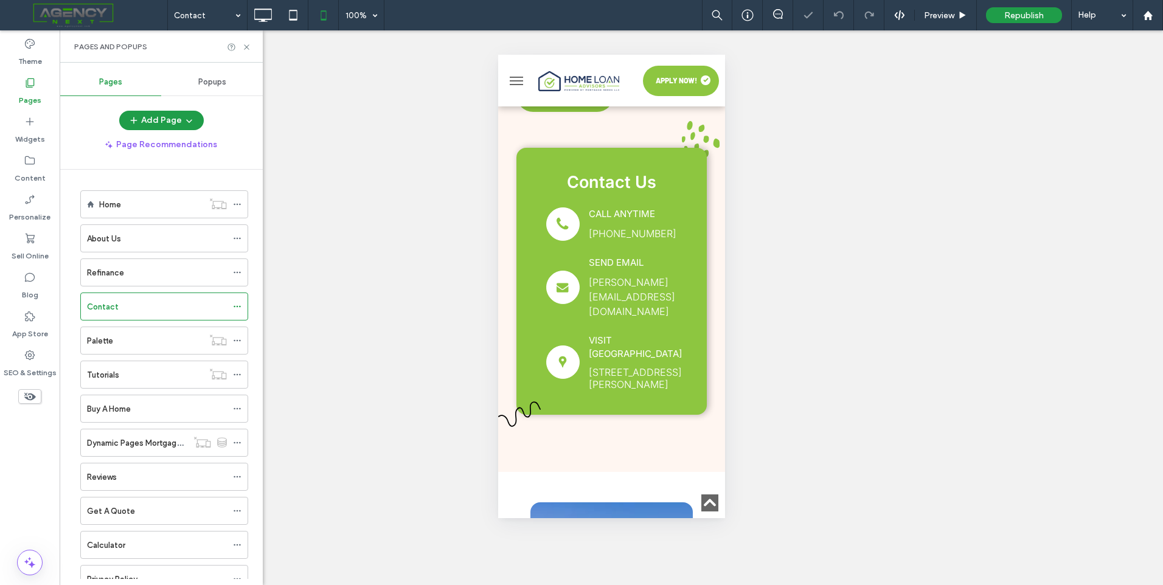
scroll to position [365, 0]
click at [288, 19] on icon at bounding box center [293, 15] width 24 height 24
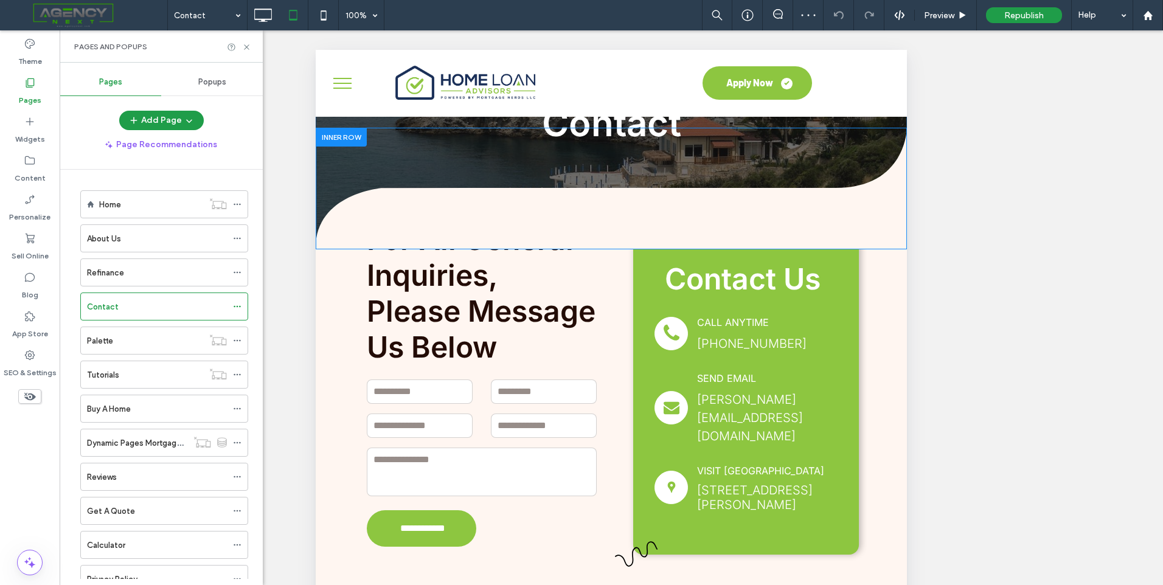
scroll to position [183, 0]
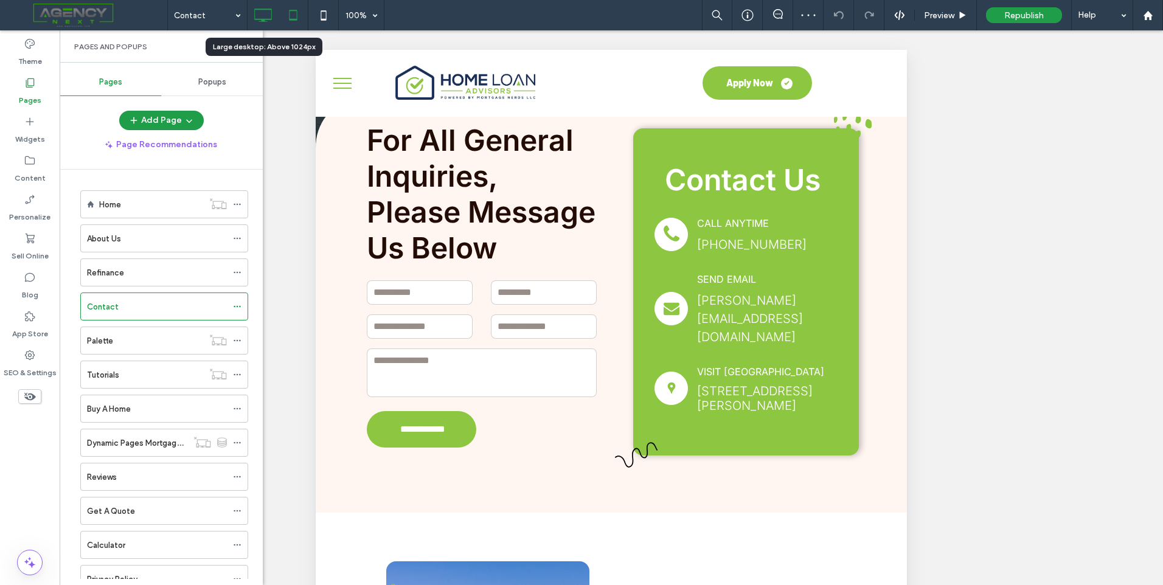
click at [269, 15] on icon at bounding box center [263, 15] width 24 height 24
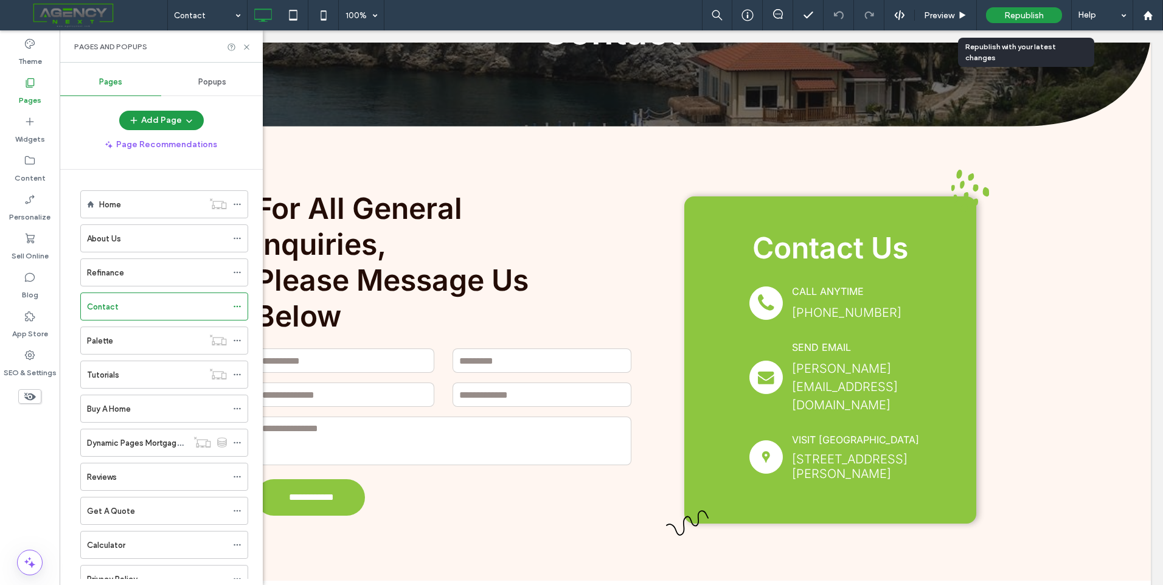
click at [1039, 19] on span "Republish" at bounding box center [1024, 15] width 40 height 10
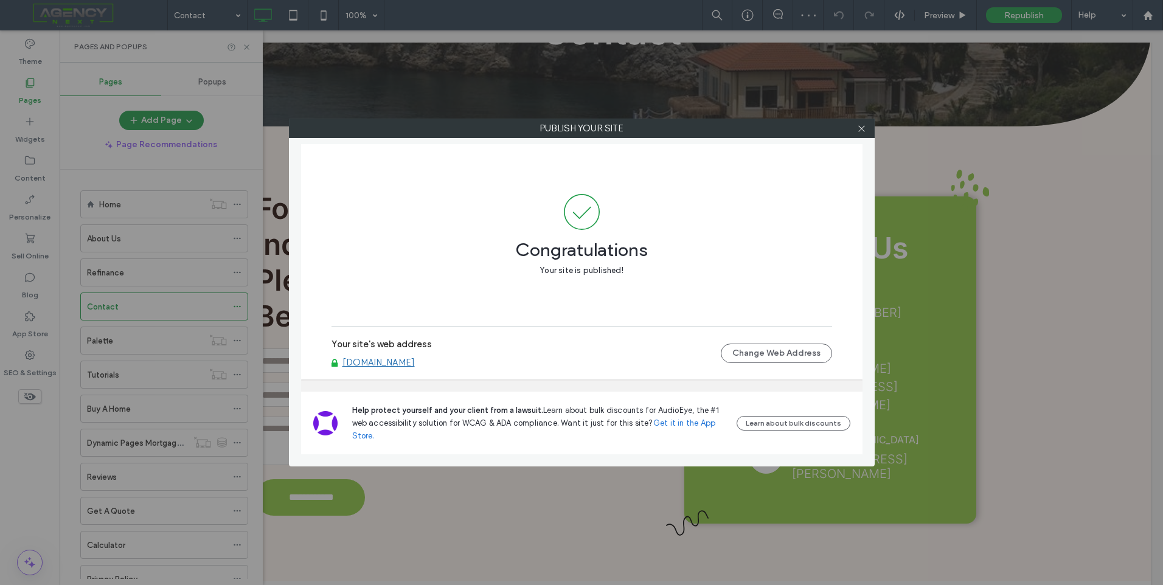
click at [867, 128] on div at bounding box center [862, 128] width 18 height 18
click at [27, 369] on div "Publish your site Congratulations Your site is published! Your site's web addre…" at bounding box center [581, 292] width 1163 height 585
click at [863, 127] on icon at bounding box center [861, 128] width 9 height 9
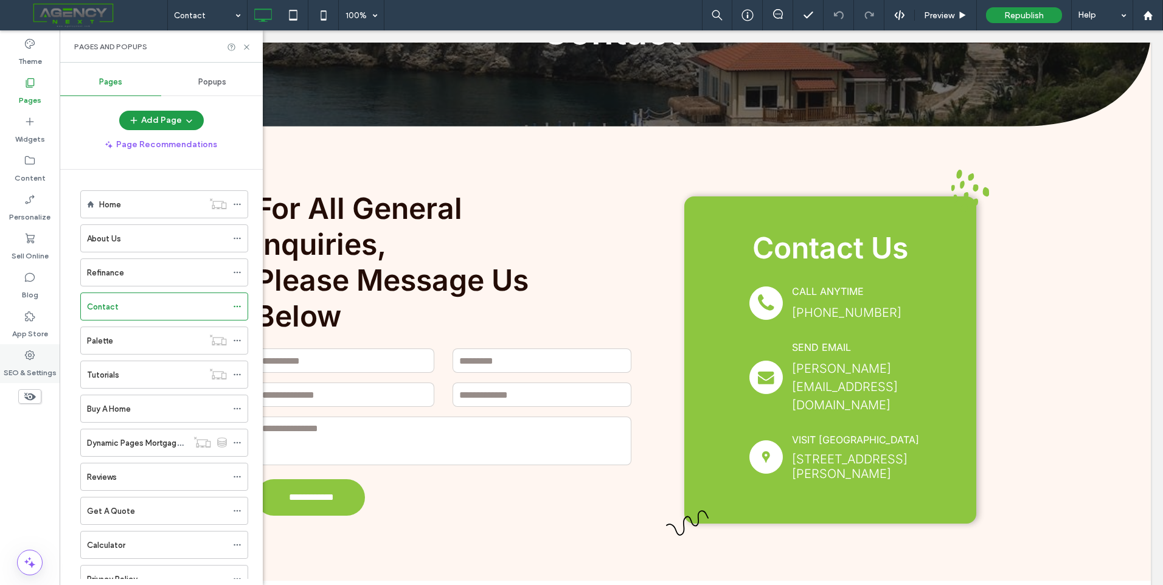
click at [23, 360] on div "SEO & Settings" at bounding box center [30, 363] width 60 height 39
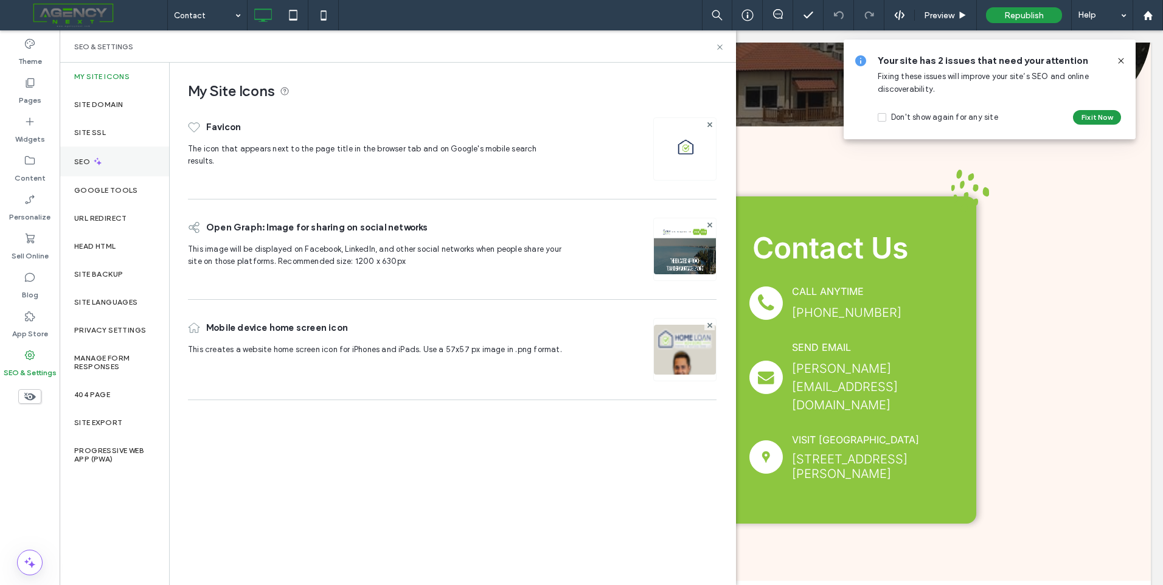
click at [115, 167] on div "SEO" at bounding box center [115, 162] width 110 height 30
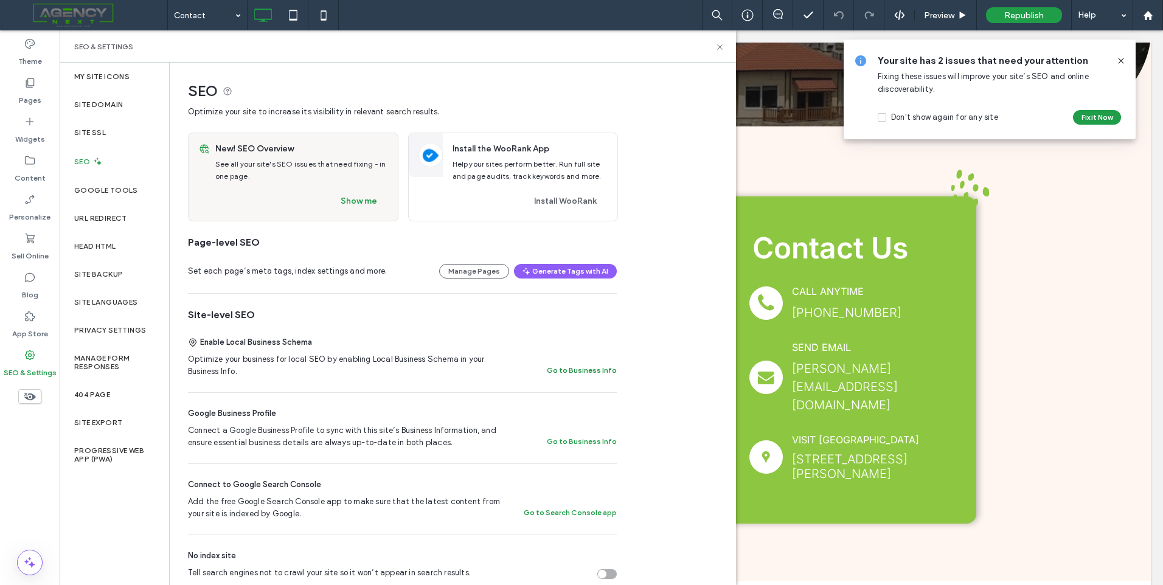
click at [596, 367] on button "Go to Business Info" at bounding box center [582, 370] width 70 height 15
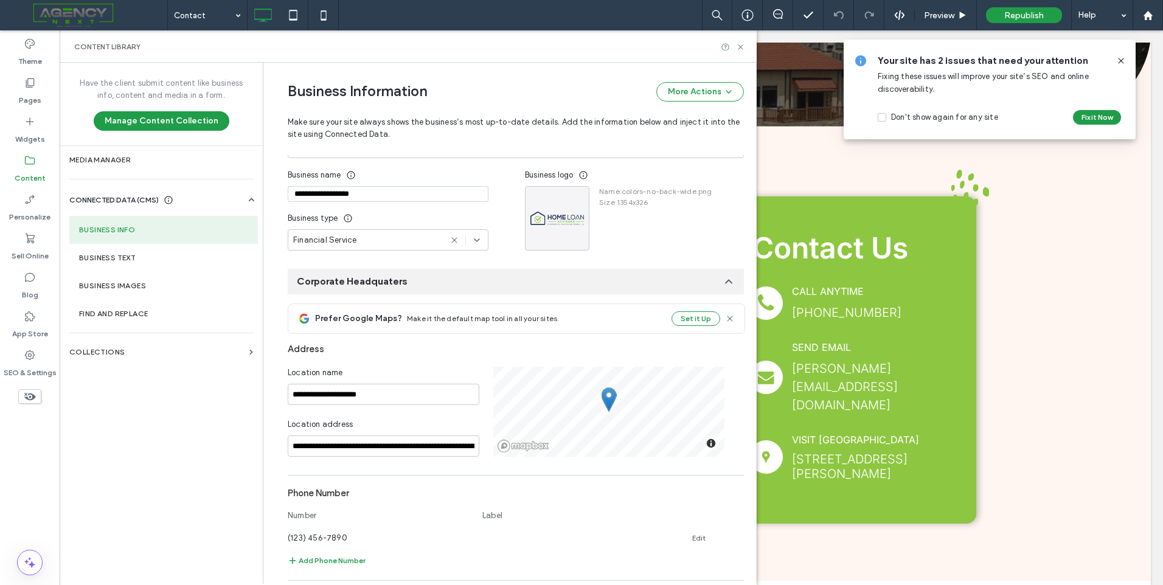
scroll to position [156, 0]
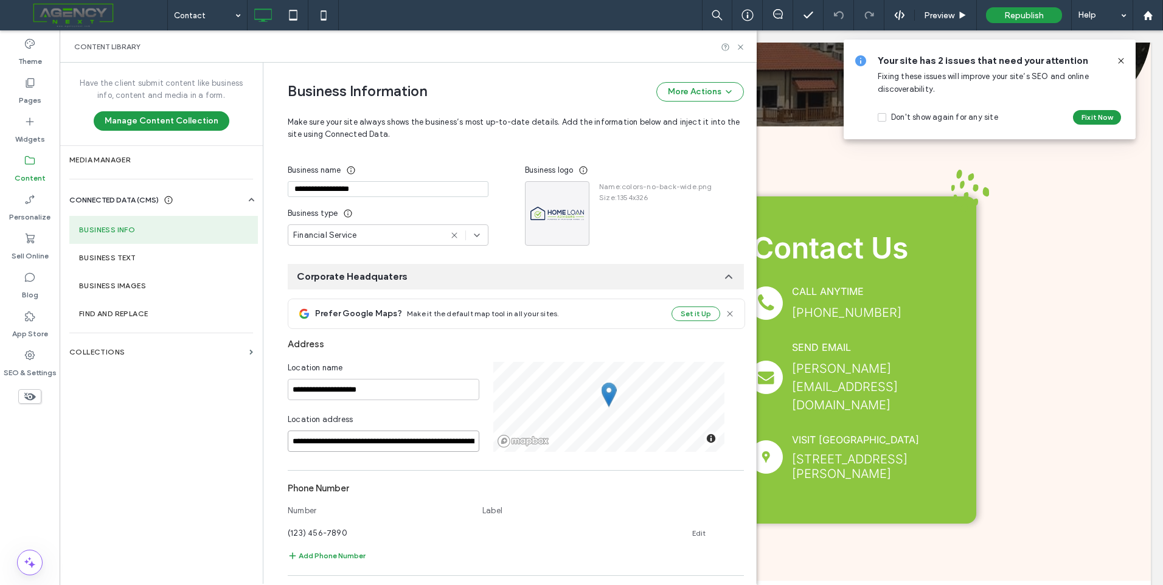
click at [363, 438] on input "**********" at bounding box center [384, 441] width 192 height 21
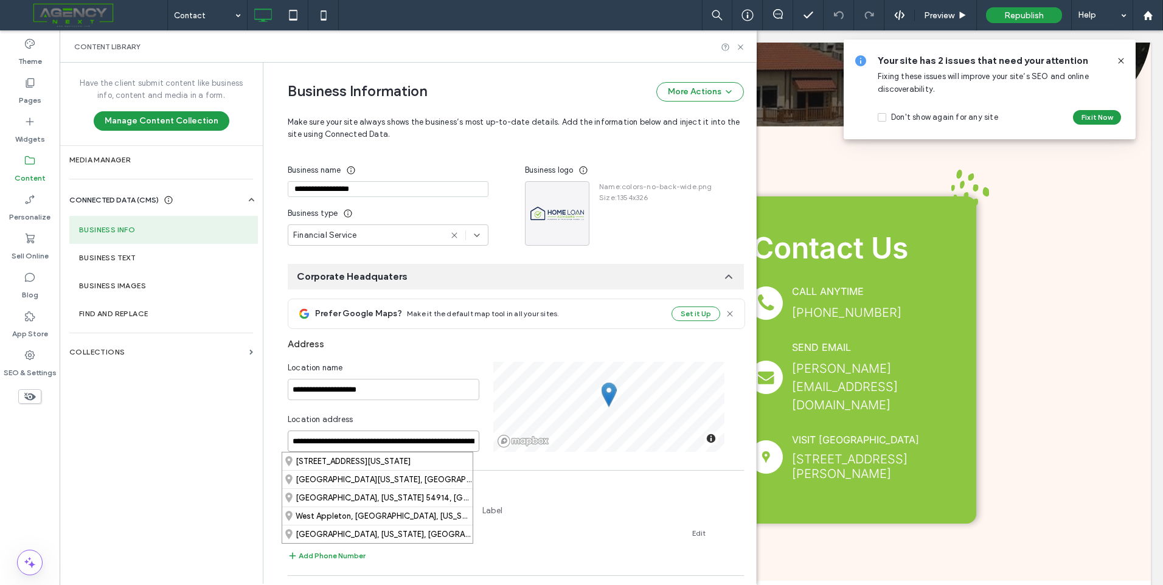
paste input
click at [361, 461] on div "5401 West Kennedy Boulevard, Tampa, Florida 33609, United States" at bounding box center [377, 462] width 190 height 18
type input "**********"
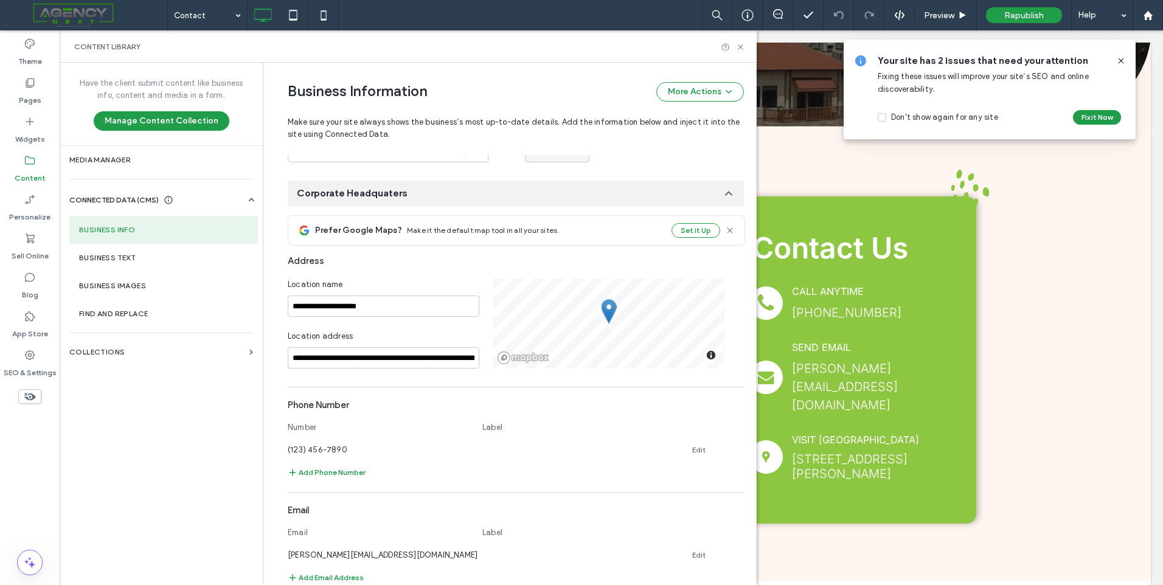
scroll to position [278, 0]
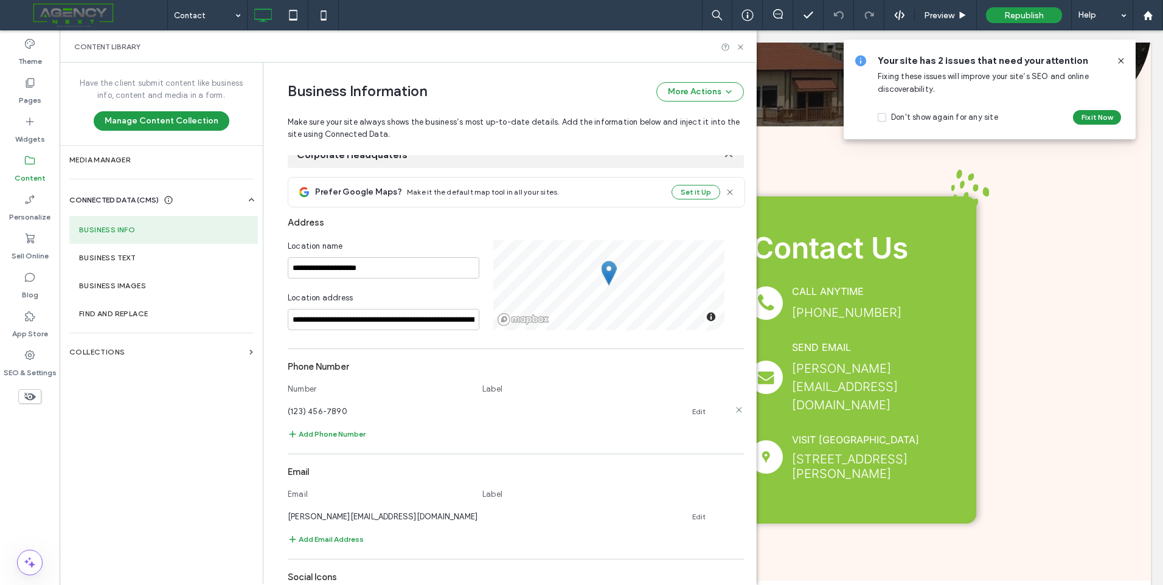
click at [734, 411] on icon at bounding box center [739, 410] width 10 height 10
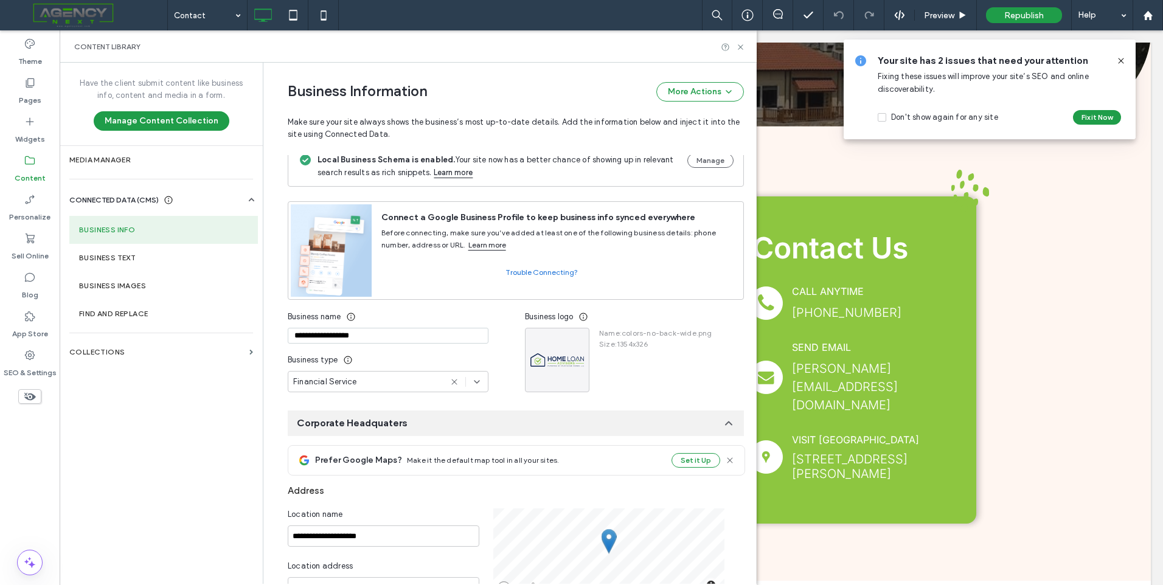
scroll to position [0, 0]
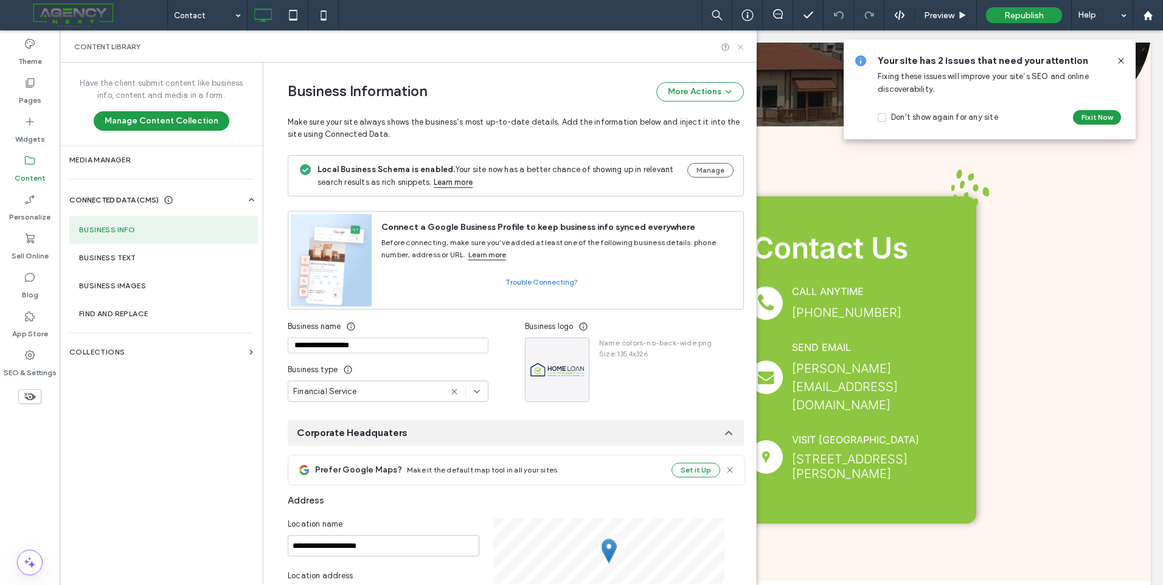
click at [739, 50] on icon at bounding box center [740, 47] width 9 height 9
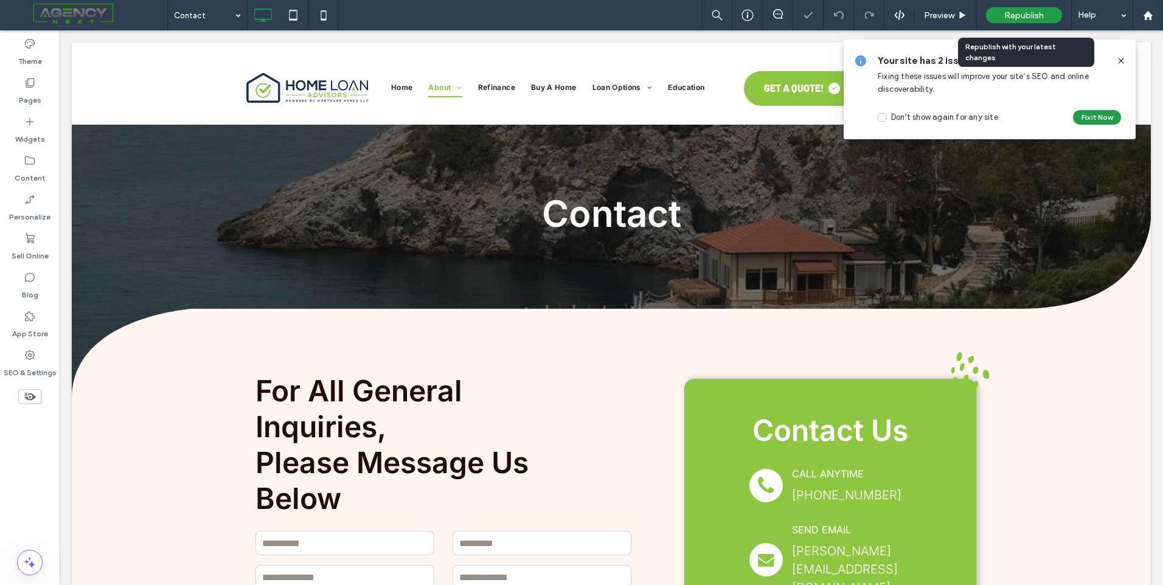
click at [1041, 13] on span "Republish" at bounding box center [1024, 15] width 40 height 10
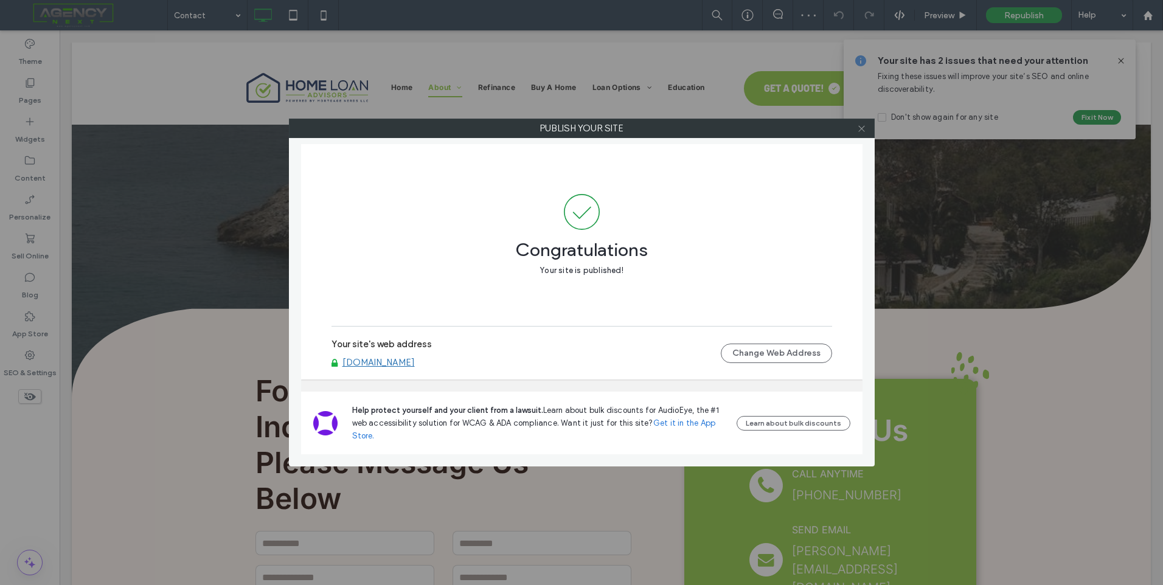
click at [865, 131] on icon at bounding box center [861, 128] width 9 height 9
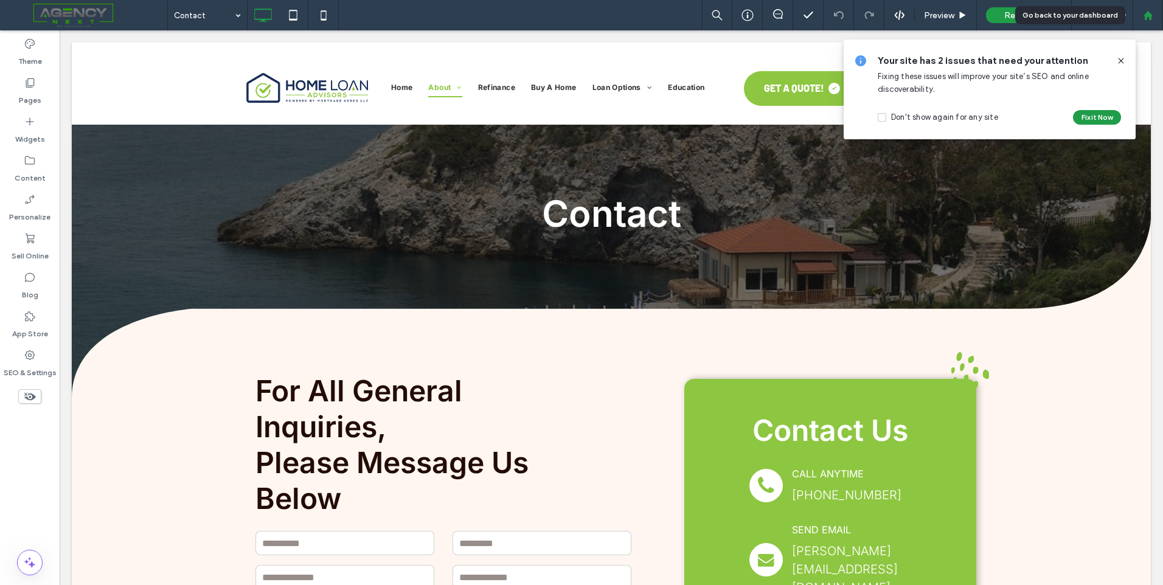
click at [1150, 26] on div at bounding box center [1148, 15] width 30 height 30
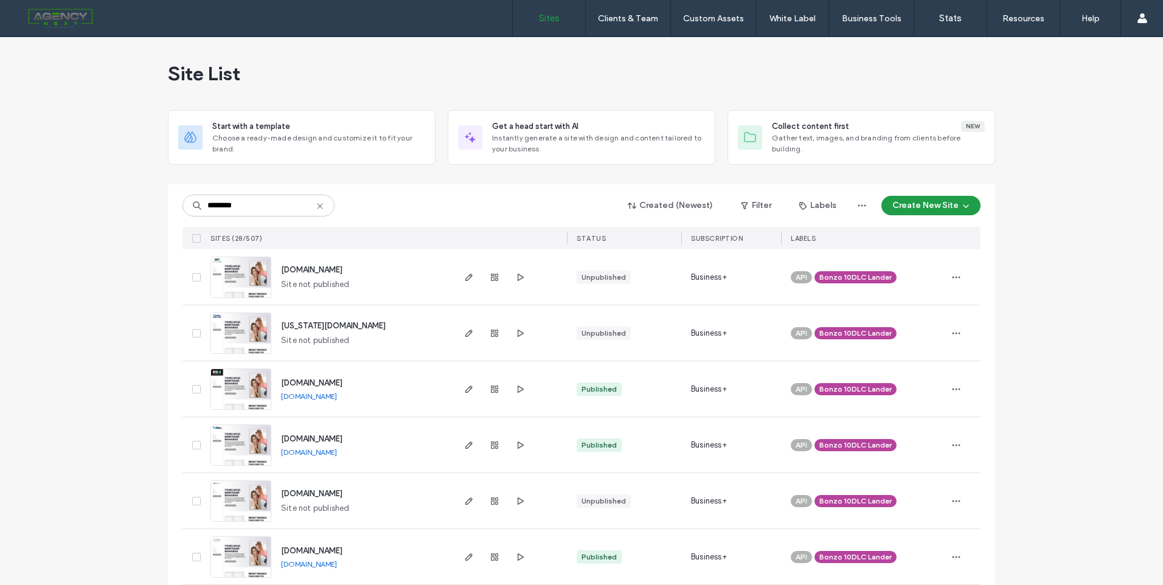
type input "********"
click at [316, 207] on icon at bounding box center [320, 206] width 10 height 10
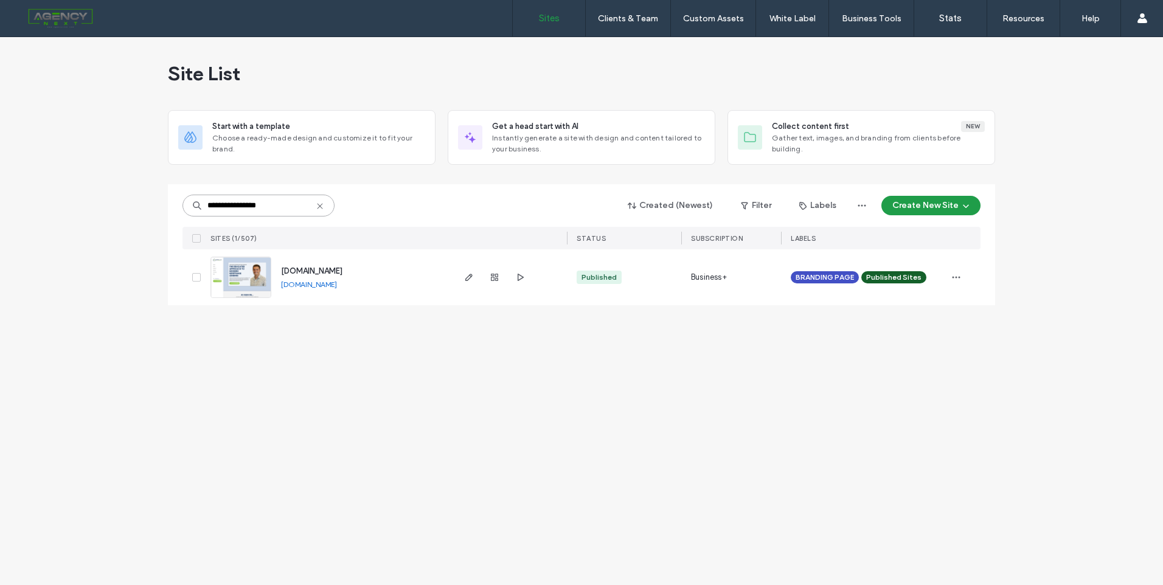
type input "**********"
click at [322, 269] on span "[DOMAIN_NAME]" at bounding box center [311, 270] width 61 height 9
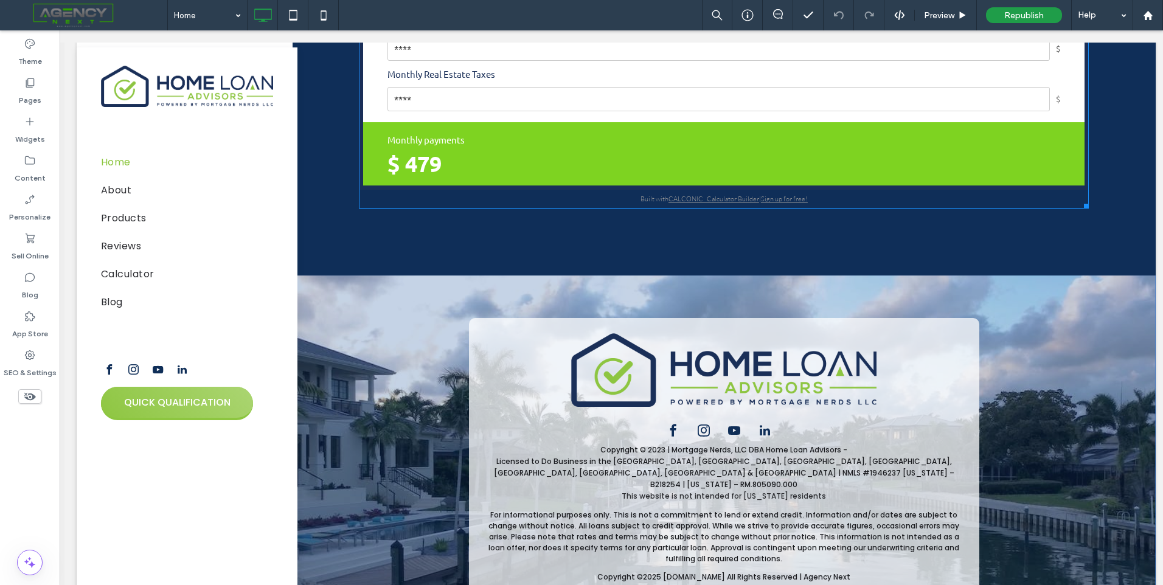
scroll to position [4679, 0]
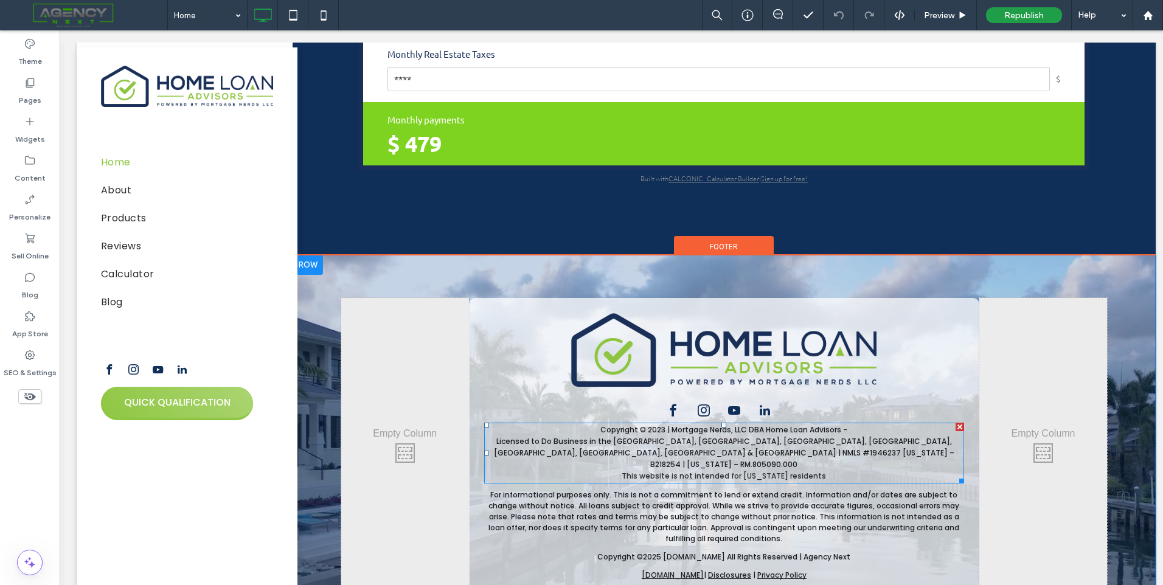
click at [684, 436] on span "Licensed to Do Business in the State of CO, FL, IA, MN, NC, OH, TX & WI | NMLS …" at bounding box center [724, 452] width 461 height 33
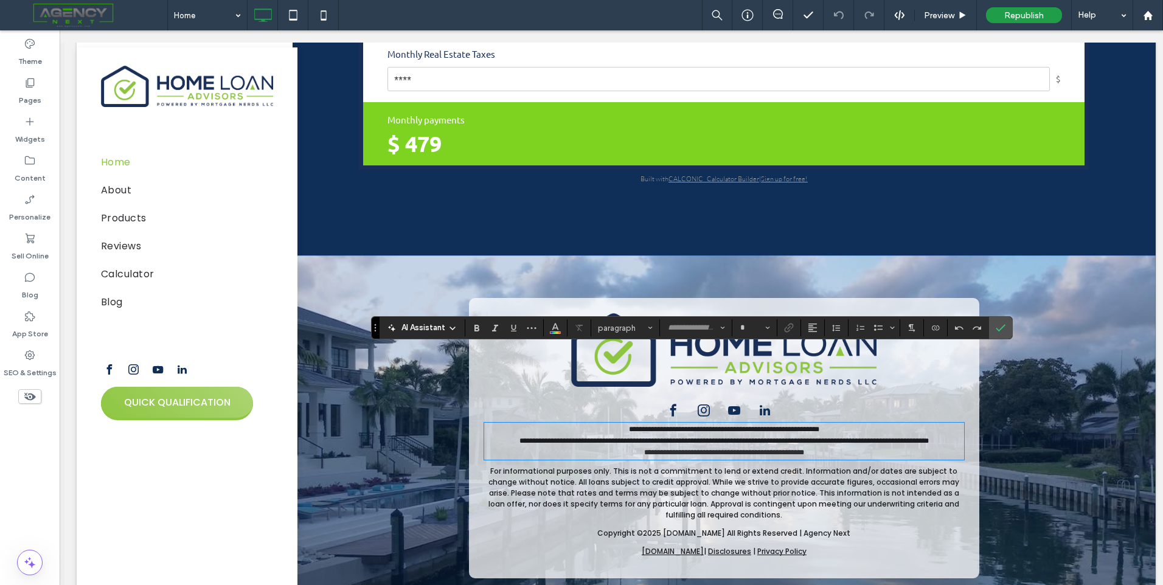
type input "*******"
type input "**"
click at [656, 426] on span "**********" at bounding box center [724, 429] width 190 height 7
click at [659, 426] on span "**********" at bounding box center [724, 429] width 190 height 7
click at [839, 447] on p "**********" at bounding box center [724, 453] width 480 height 12
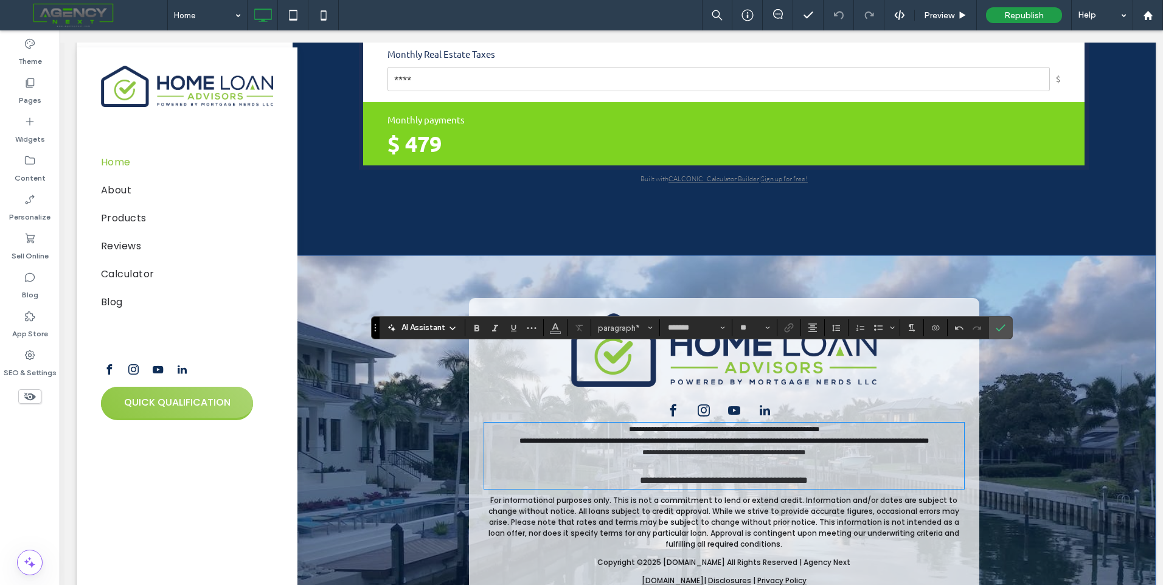
scroll to position [0, 0]
click at [722, 449] on span "**********" at bounding box center [723, 452] width 163 height 7
type input "**"
click at [741, 459] on p "﻿" at bounding box center [724, 466] width 480 height 15
drag, startPoint x: 835, startPoint y: 418, endPoint x: 554, endPoint y: 419, distance: 280.5
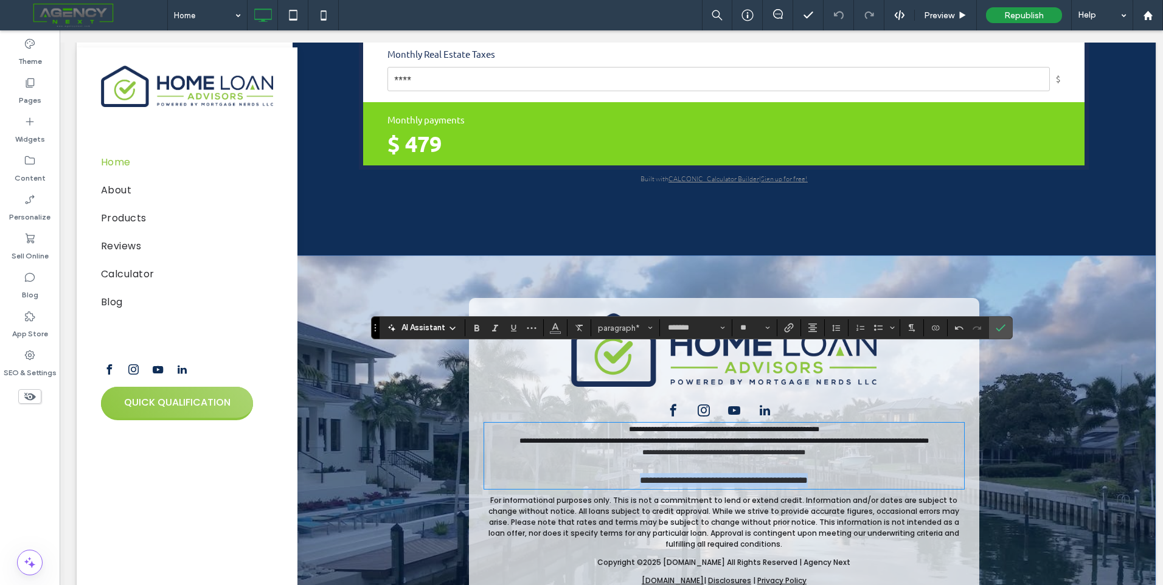
click at [554, 473] on p "**********" at bounding box center [724, 480] width 480 height 15
click at [760, 330] on input "**" at bounding box center [751, 328] width 24 height 10
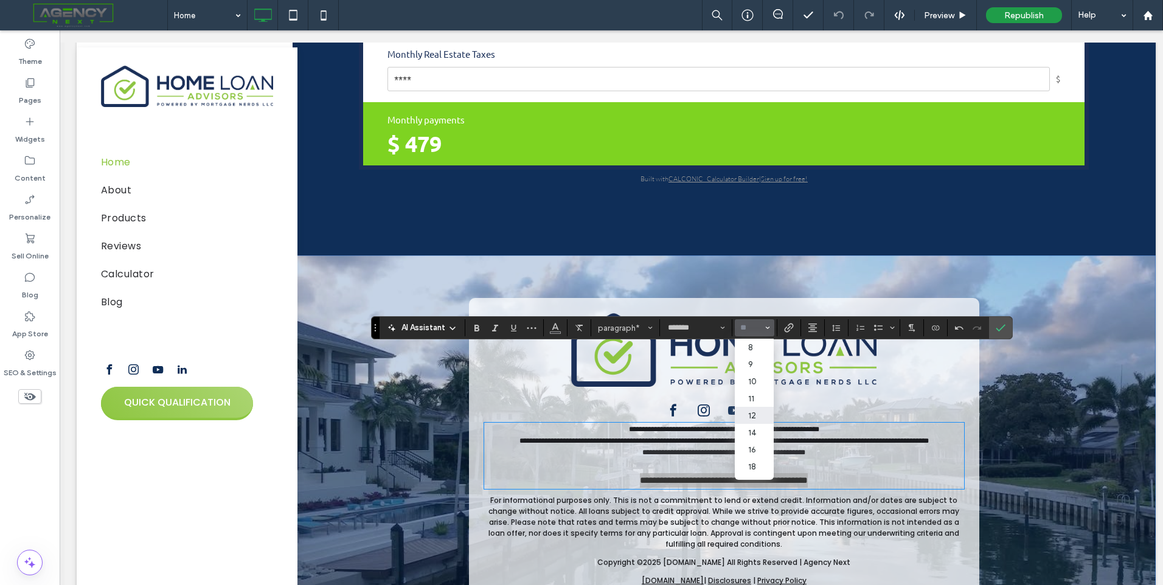
click at [756, 411] on label "12" at bounding box center [754, 415] width 39 height 17
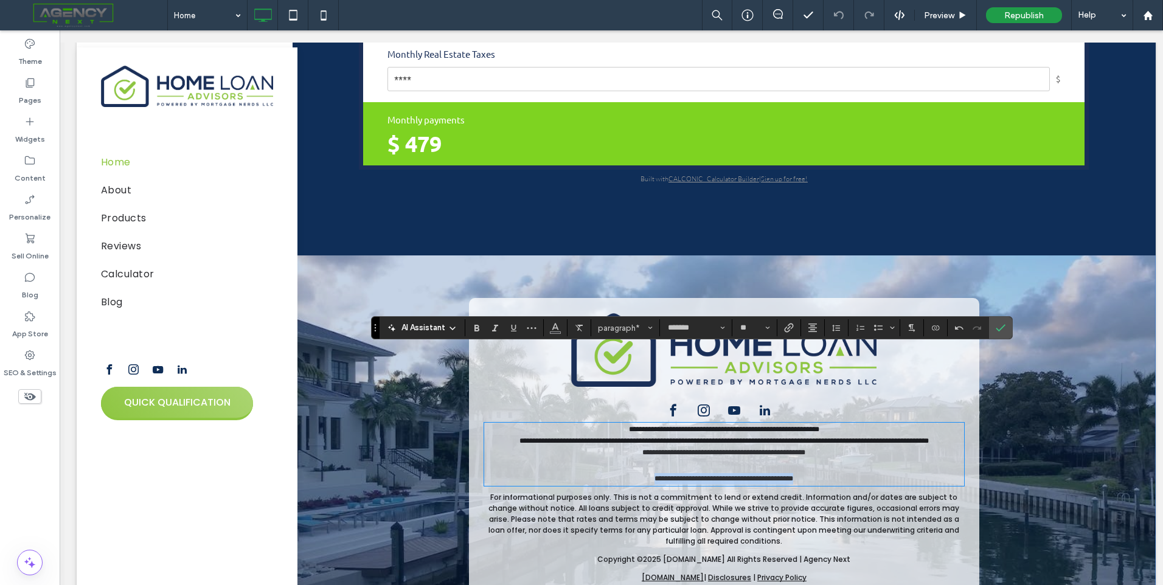
click at [617, 473] on p "**********" at bounding box center [724, 479] width 480 height 12
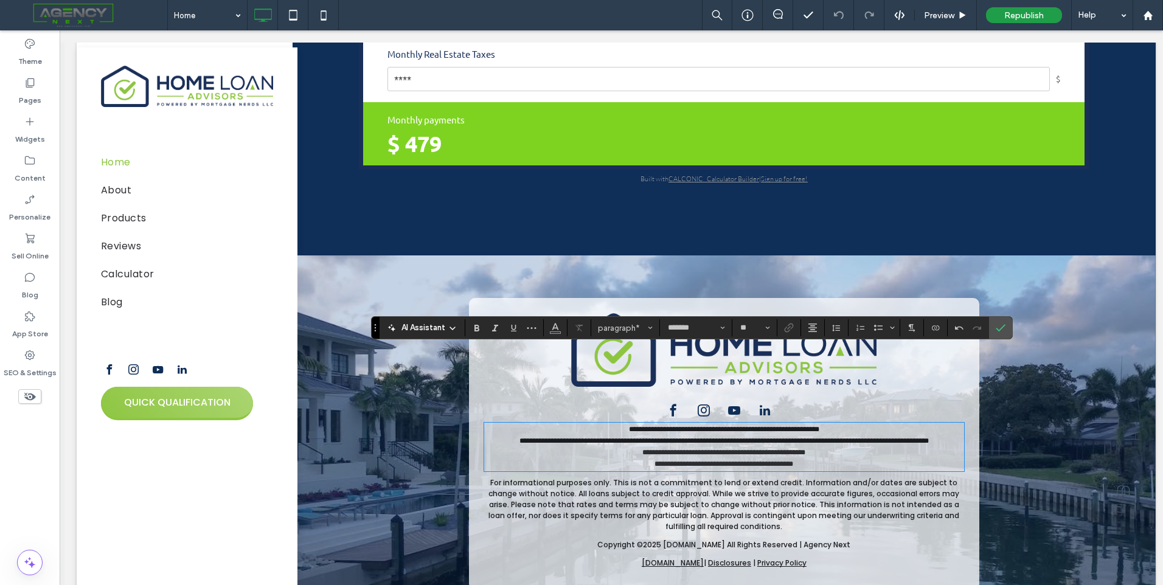
type input "**"
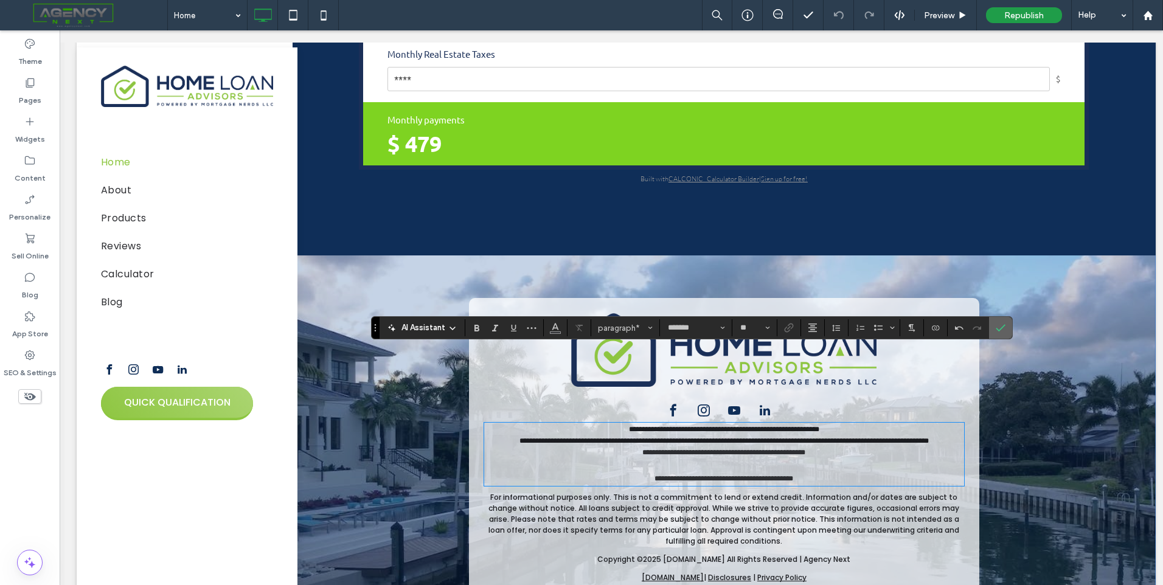
drag, startPoint x: 1003, startPoint y: 326, endPoint x: 941, endPoint y: 296, distance: 69.1
click at [1003, 326] on icon "Confirm" at bounding box center [1001, 328] width 10 height 10
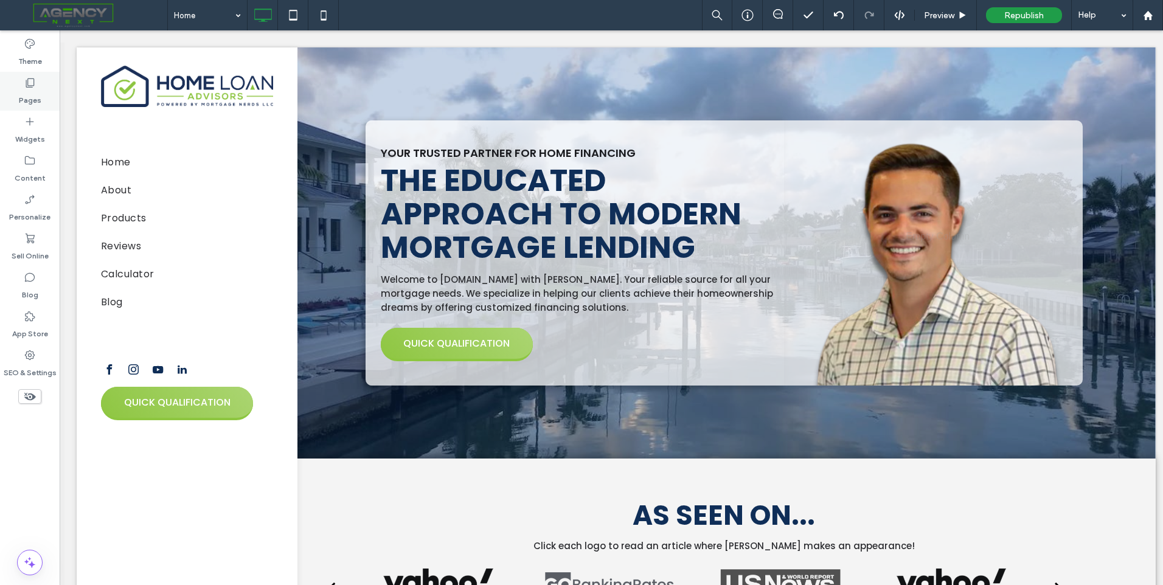
click at [36, 86] on div "Pages" at bounding box center [30, 91] width 60 height 39
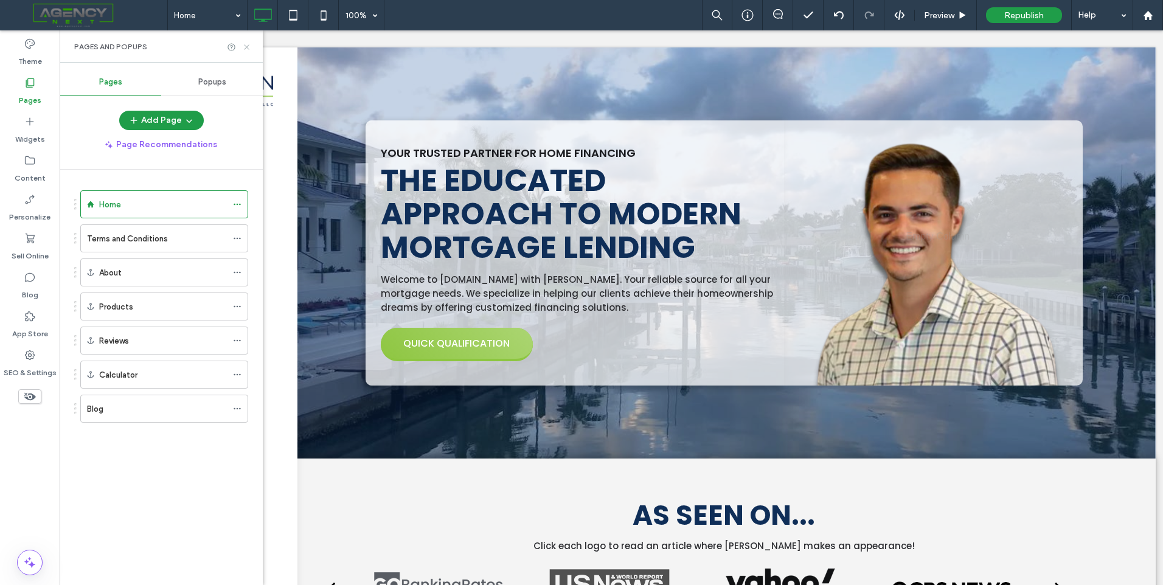
drag, startPoint x: 246, startPoint y: 47, endPoint x: 220, endPoint y: 1, distance: 52.8
click at [246, 47] on icon at bounding box center [246, 47] width 9 height 9
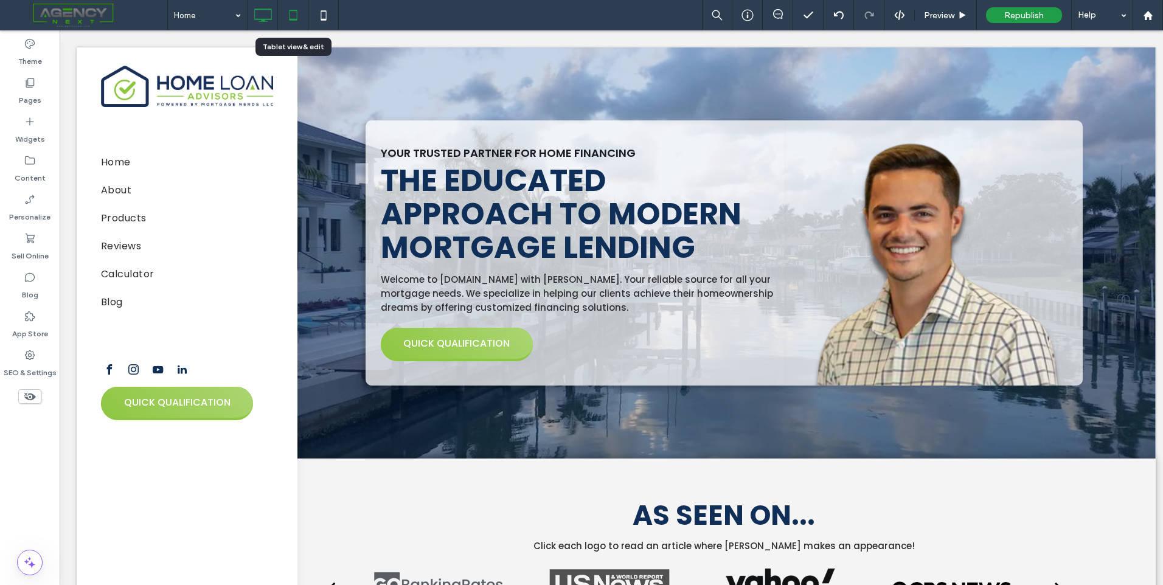
click at [287, 21] on icon at bounding box center [293, 15] width 24 height 24
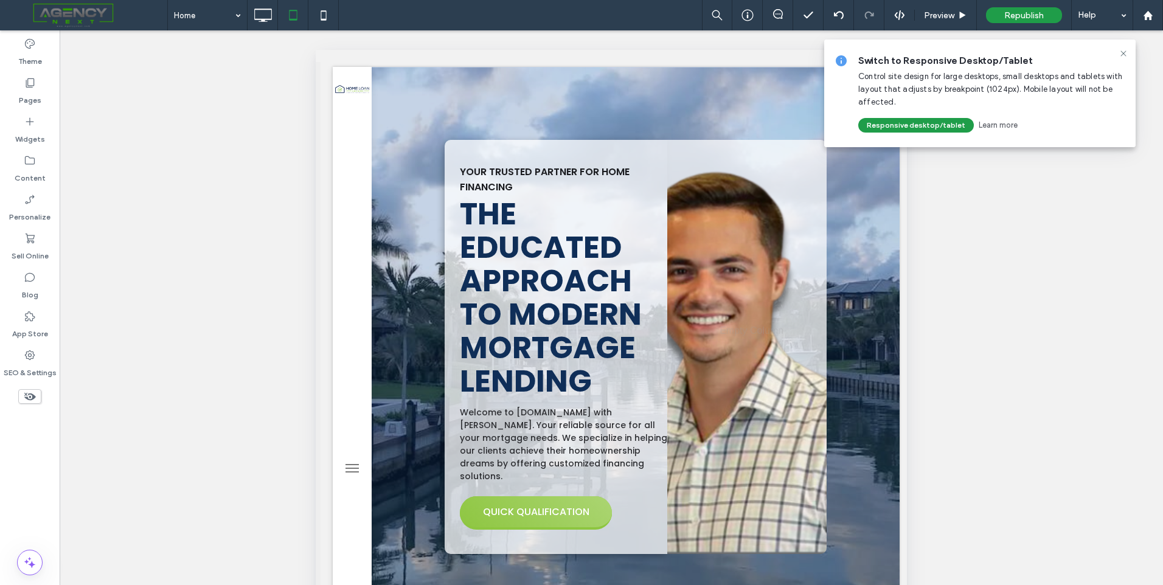
click at [1118, 54] on div at bounding box center [1123, 54] width 15 height 10
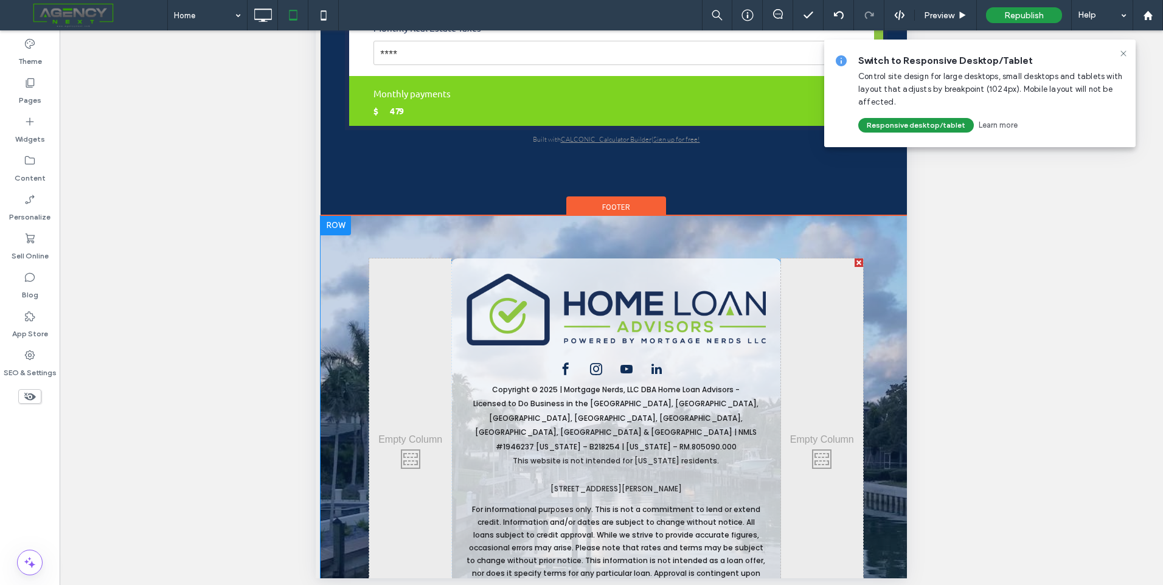
scroll to position [263, 0]
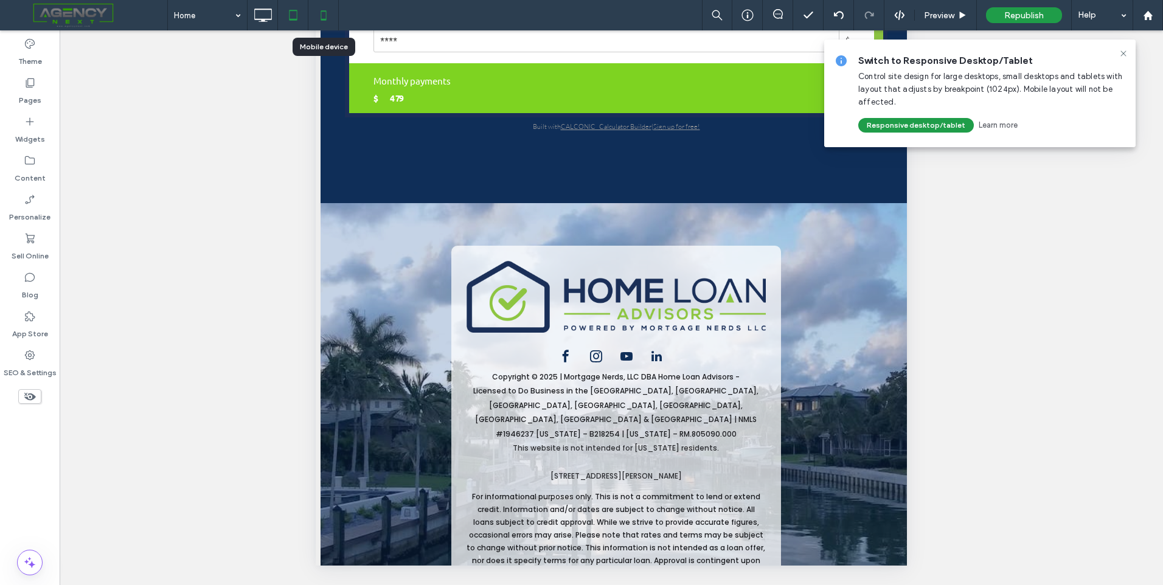
click at [330, 12] on icon at bounding box center [323, 15] width 24 height 24
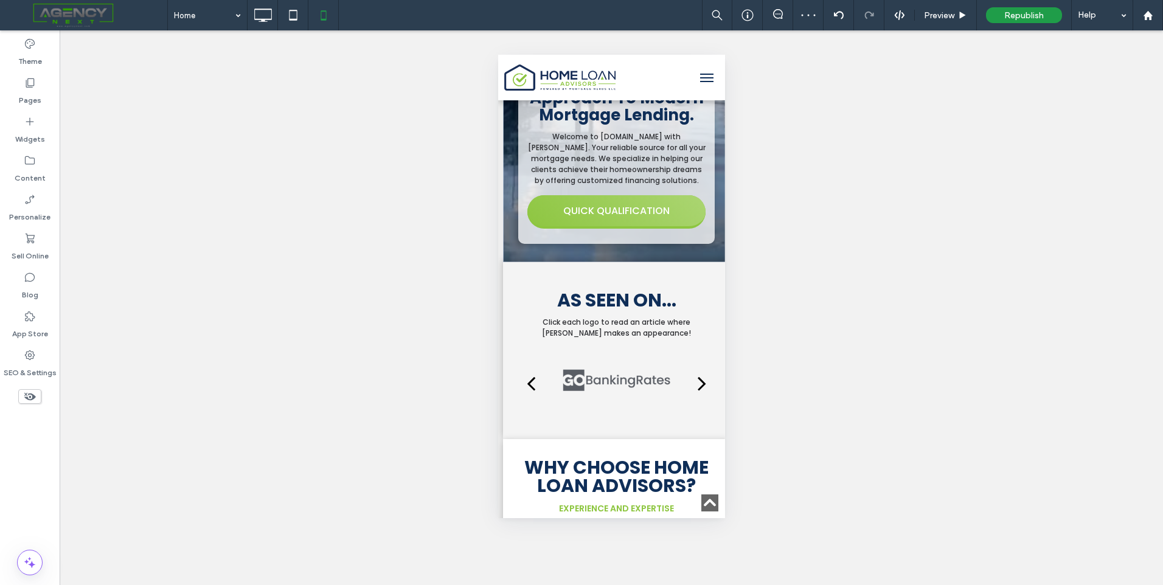
scroll to position [0, 0]
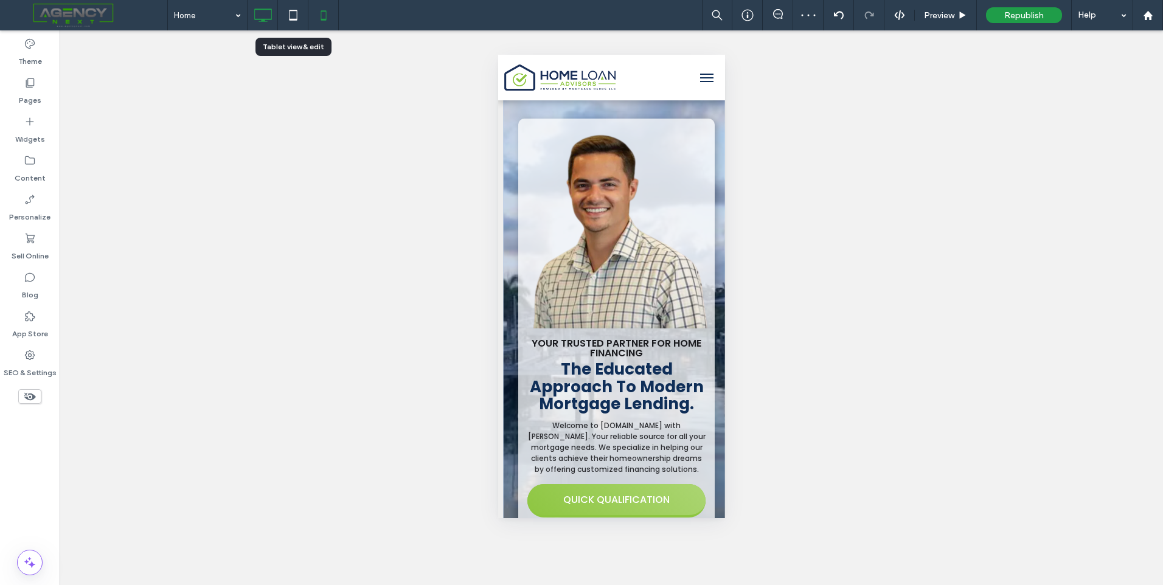
click at [271, 20] on icon at bounding box center [263, 15] width 24 height 24
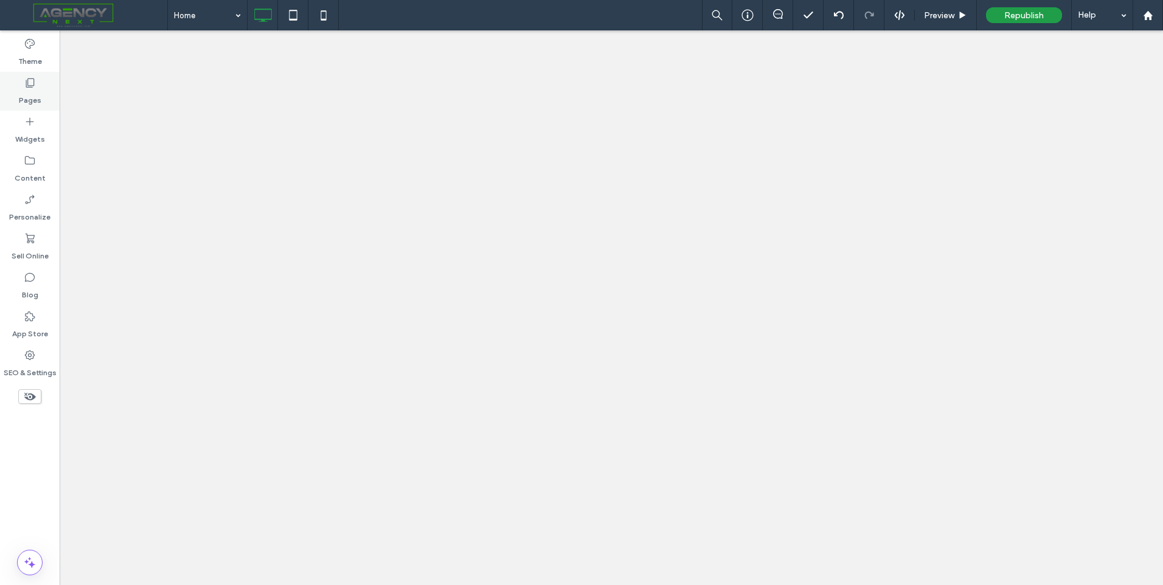
click at [37, 97] on label "Pages" at bounding box center [30, 97] width 23 height 17
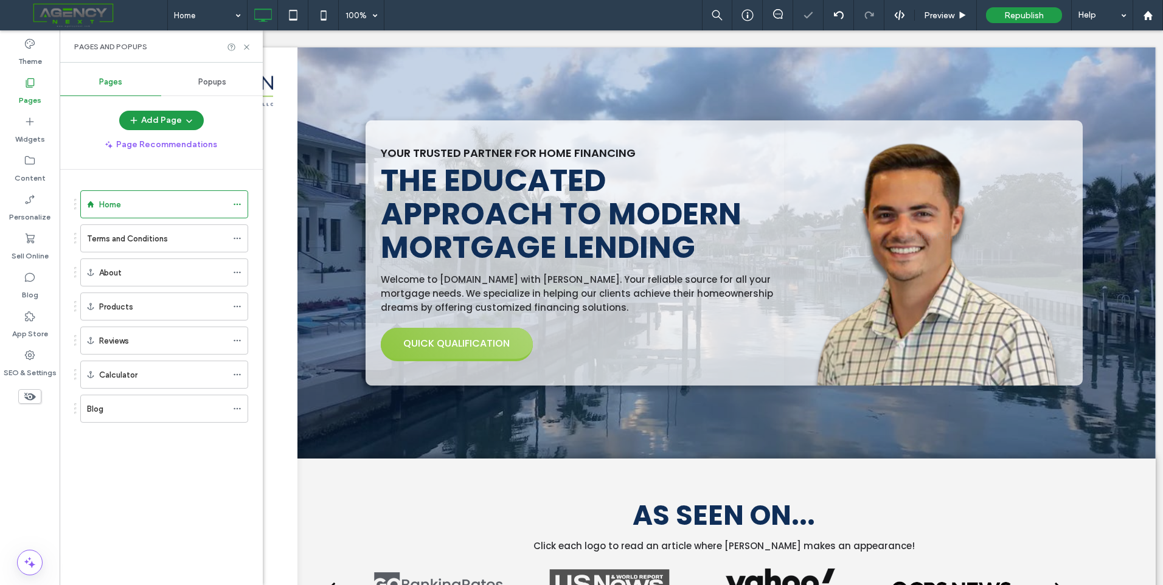
scroll to position [416, 740]
click at [175, 242] on div "Terms and Conditions" at bounding box center [157, 238] width 140 height 13
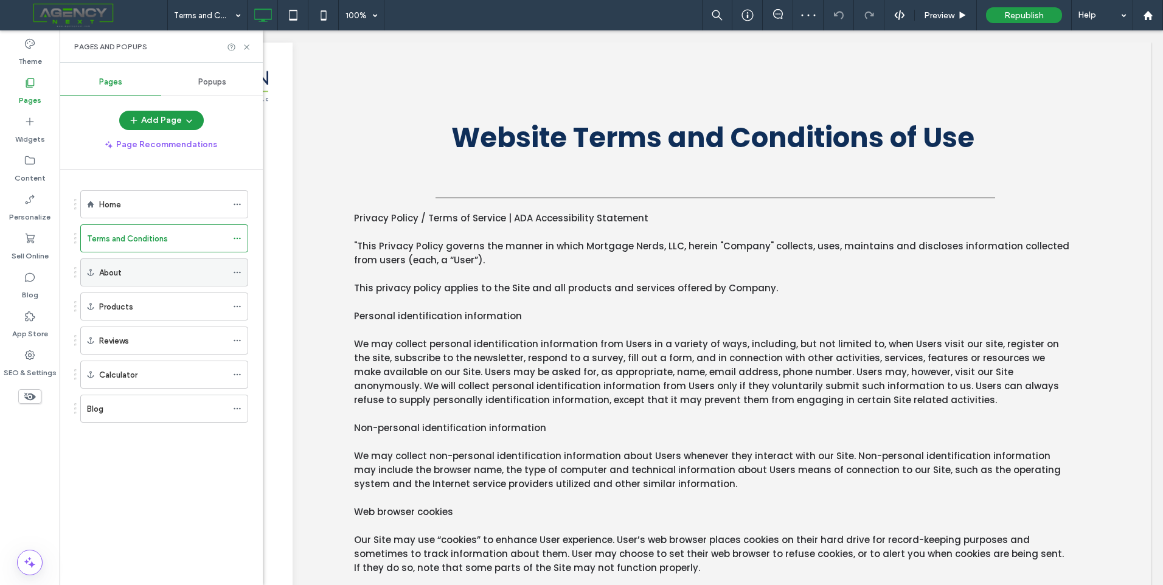
click at [114, 271] on label "About" at bounding box center [110, 272] width 23 height 21
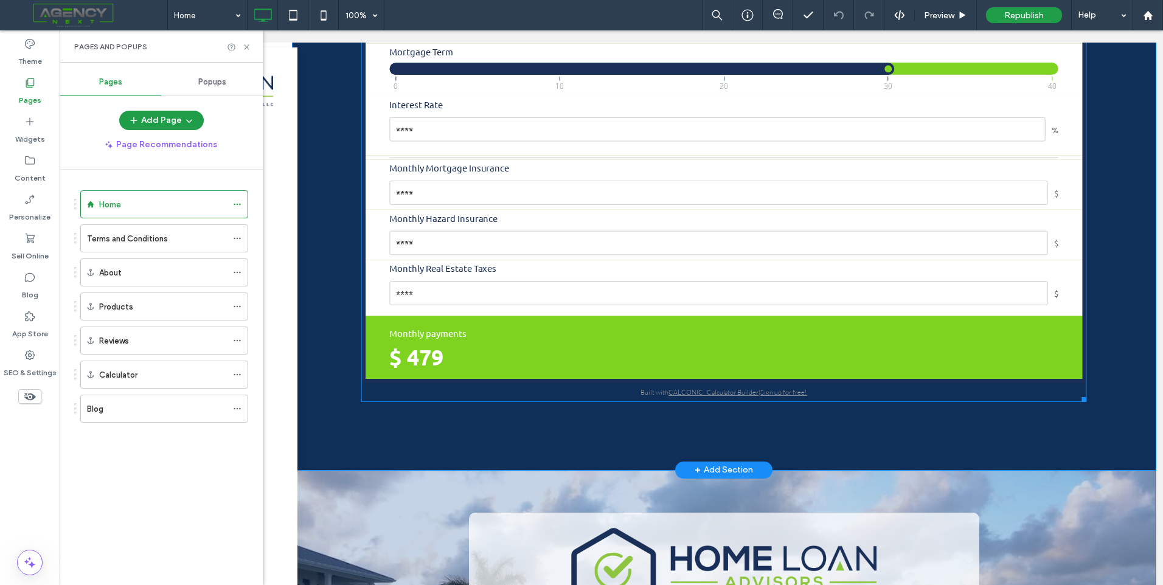
scroll to position [4682, 0]
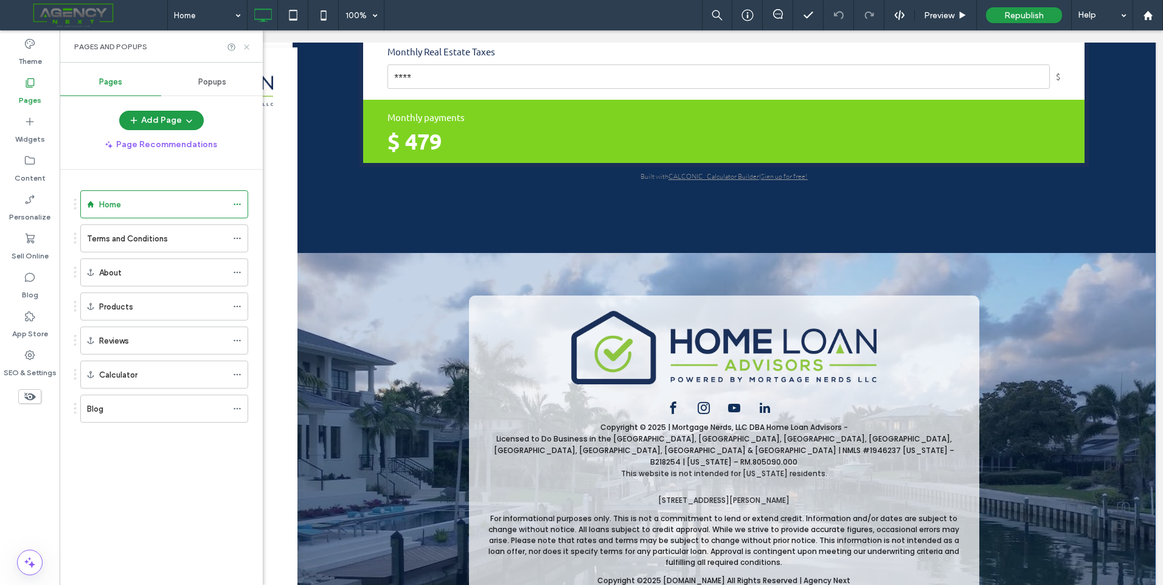
click at [246, 46] on use at bounding box center [246, 46] width 5 height 5
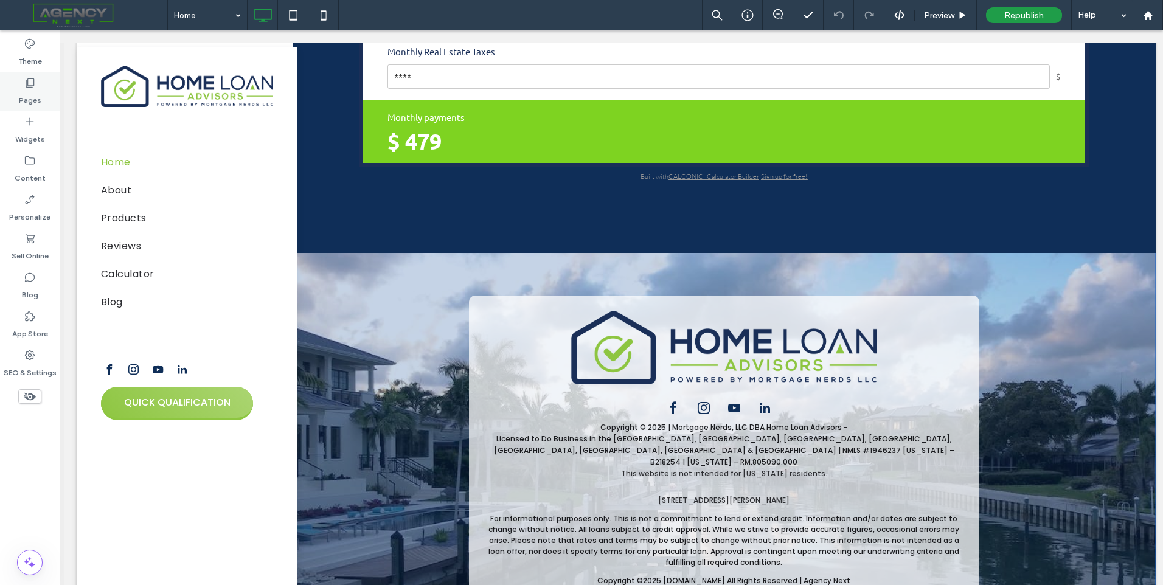
click at [37, 109] on div "Pages" at bounding box center [30, 91] width 60 height 39
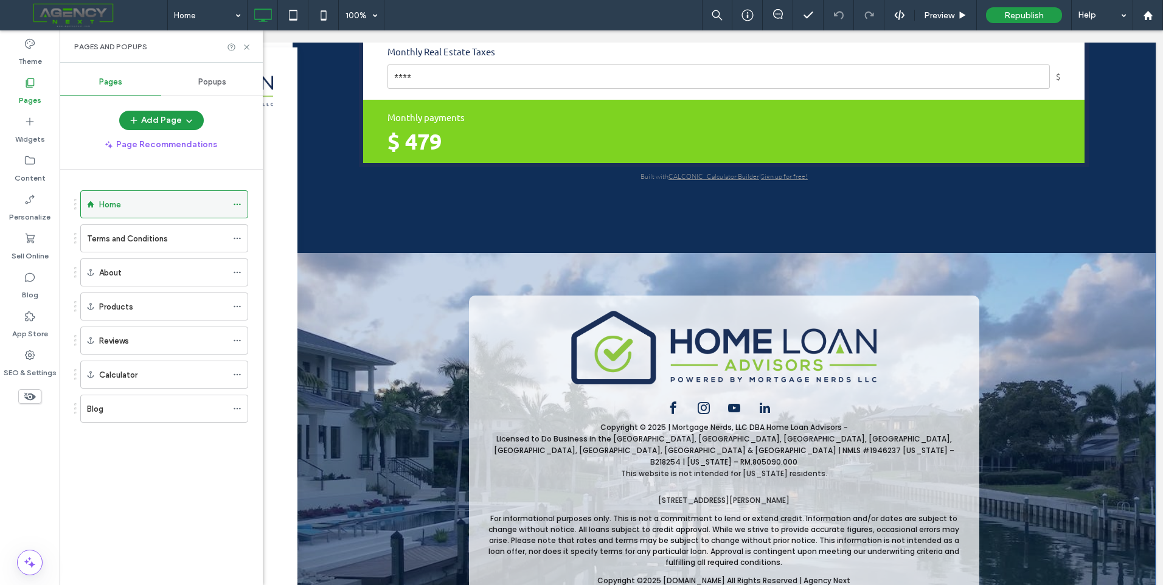
click at [152, 209] on div "Home" at bounding box center [163, 204] width 128 height 13
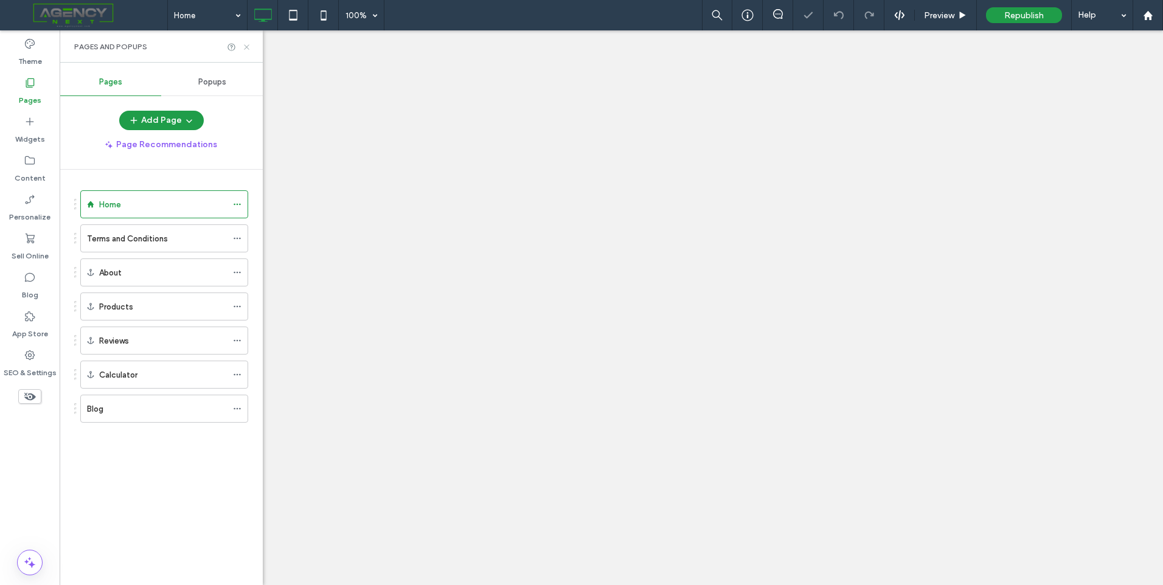
click at [246, 47] on use at bounding box center [246, 46] width 5 height 5
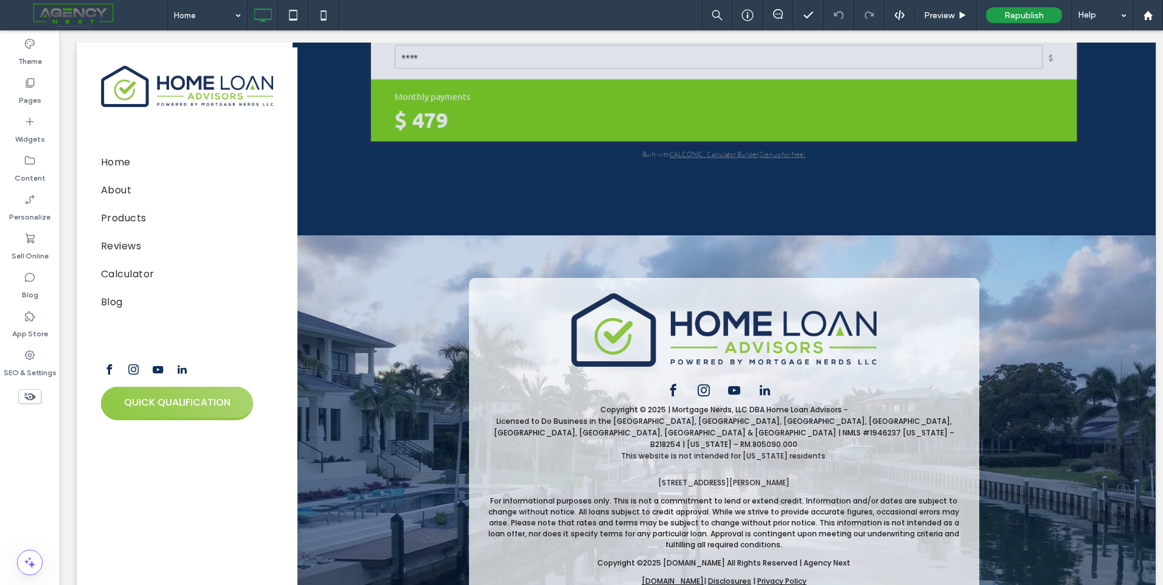
scroll to position [4706, 0]
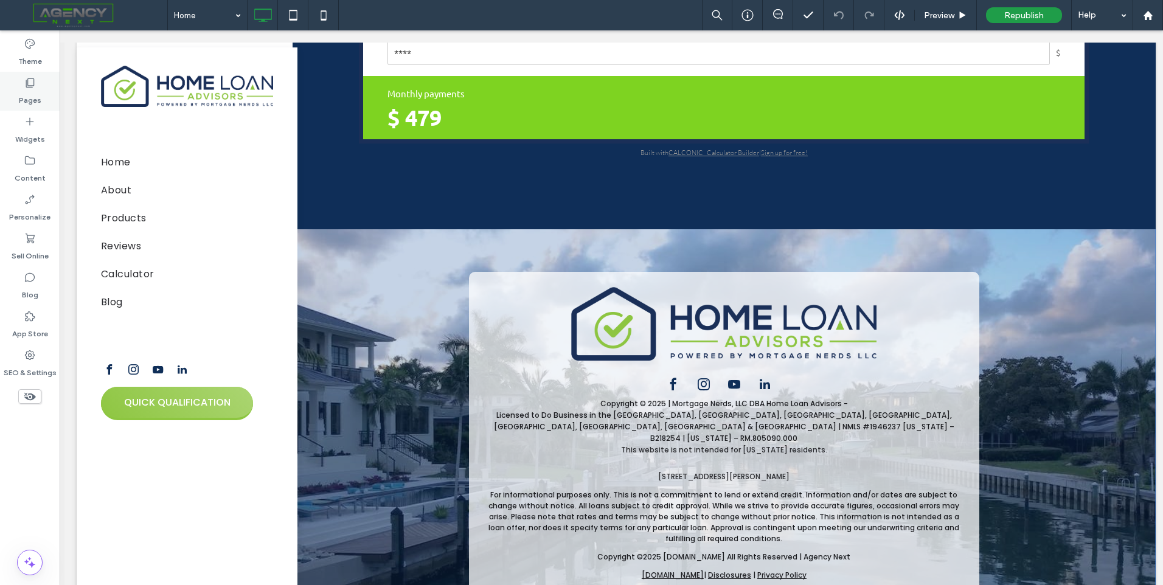
click at [29, 97] on label "Pages" at bounding box center [30, 97] width 23 height 17
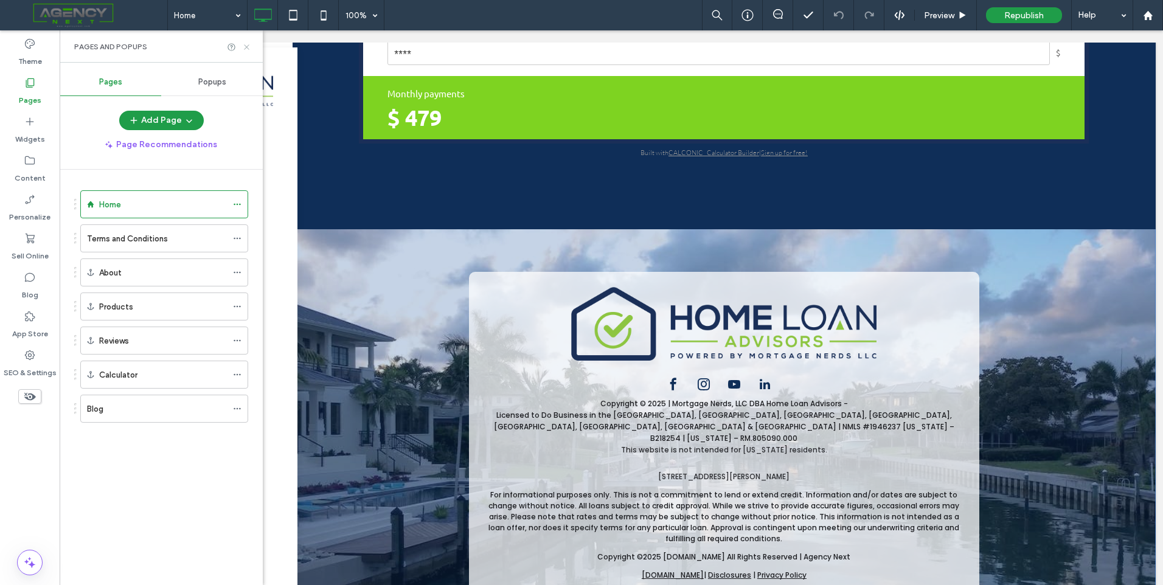
click at [249, 48] on icon at bounding box center [246, 47] width 9 height 9
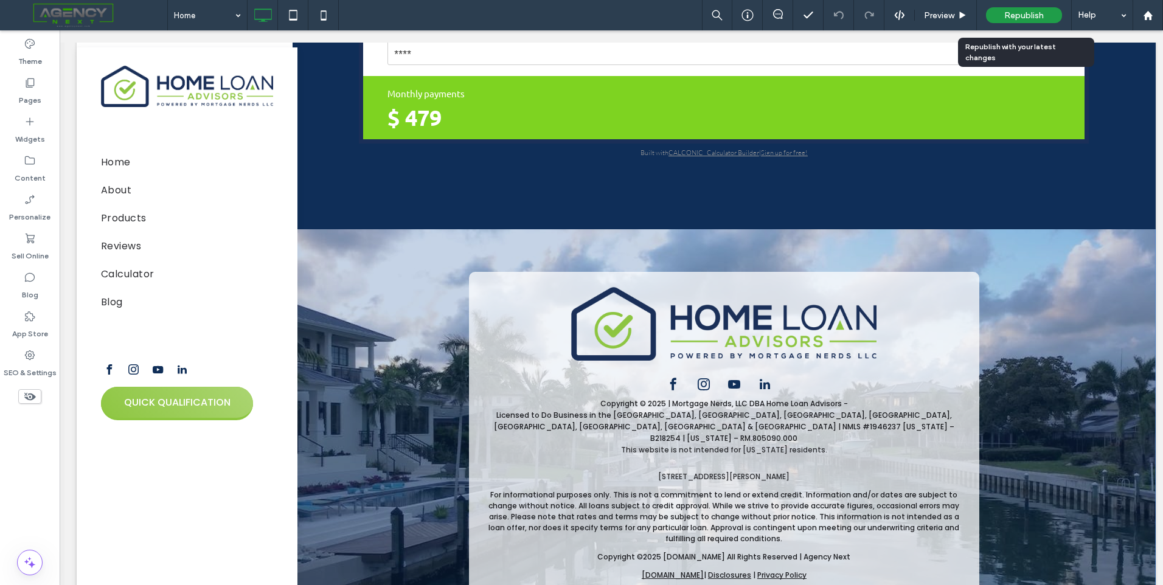
click at [1017, 13] on span "Republish" at bounding box center [1024, 15] width 40 height 10
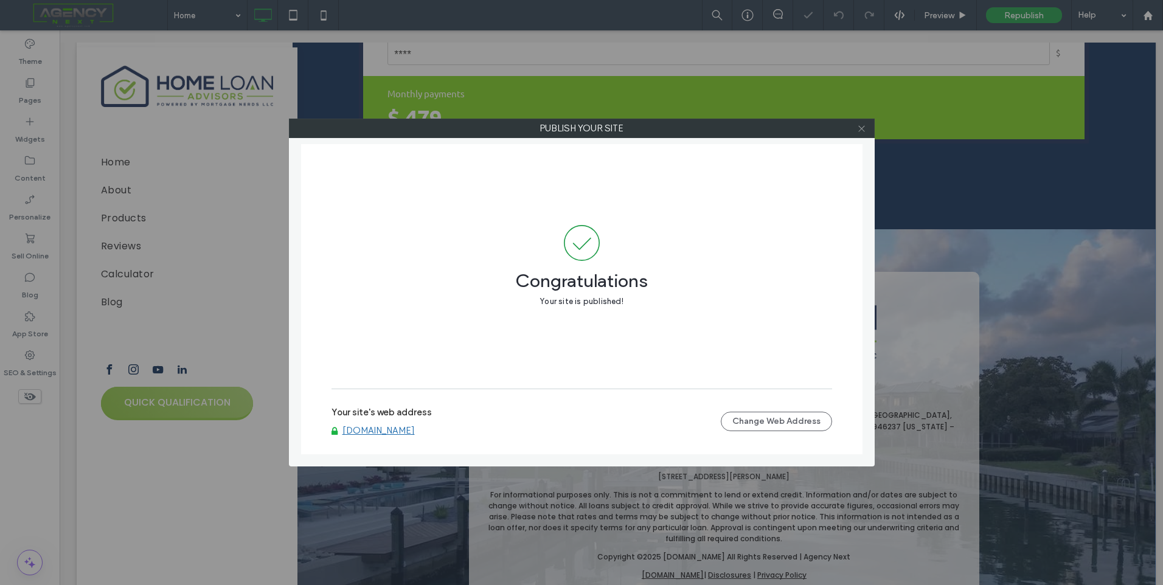
click at [861, 127] on icon at bounding box center [861, 128] width 9 height 9
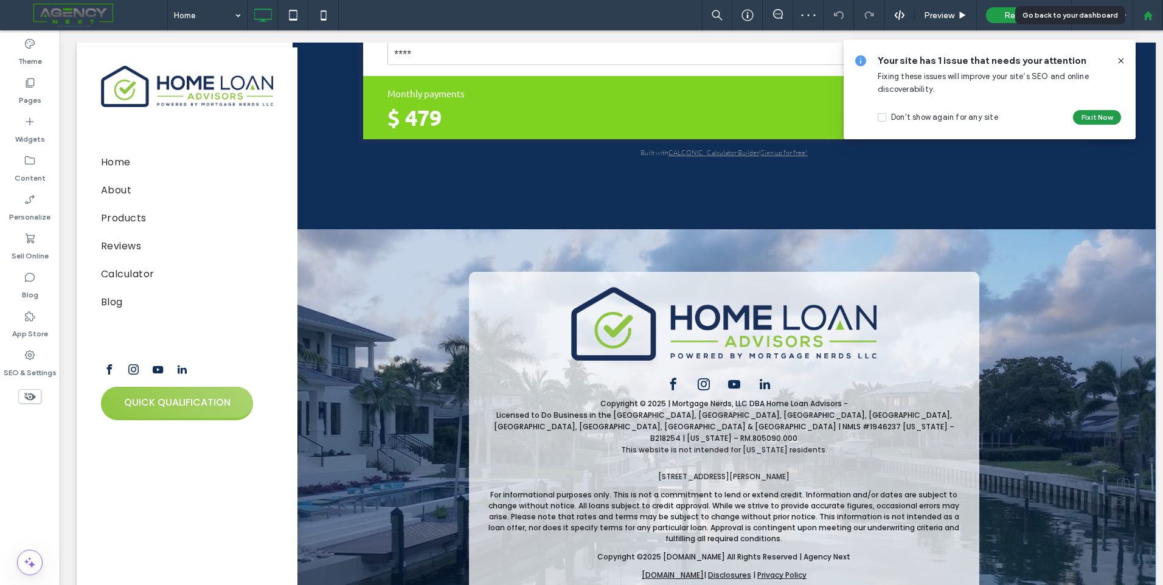
click at [1147, 21] on div at bounding box center [1148, 15] width 30 height 30
